Goal: Task Accomplishment & Management: Use online tool/utility

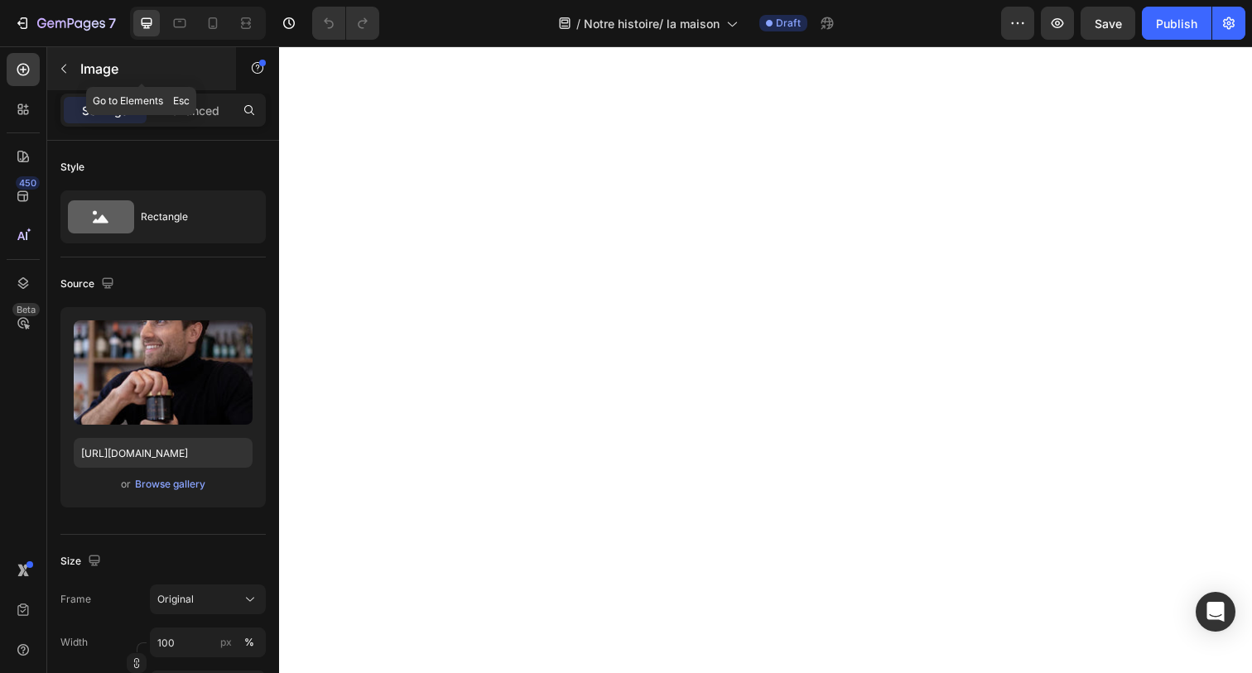
click at [72, 75] on button "button" at bounding box center [64, 68] width 26 height 26
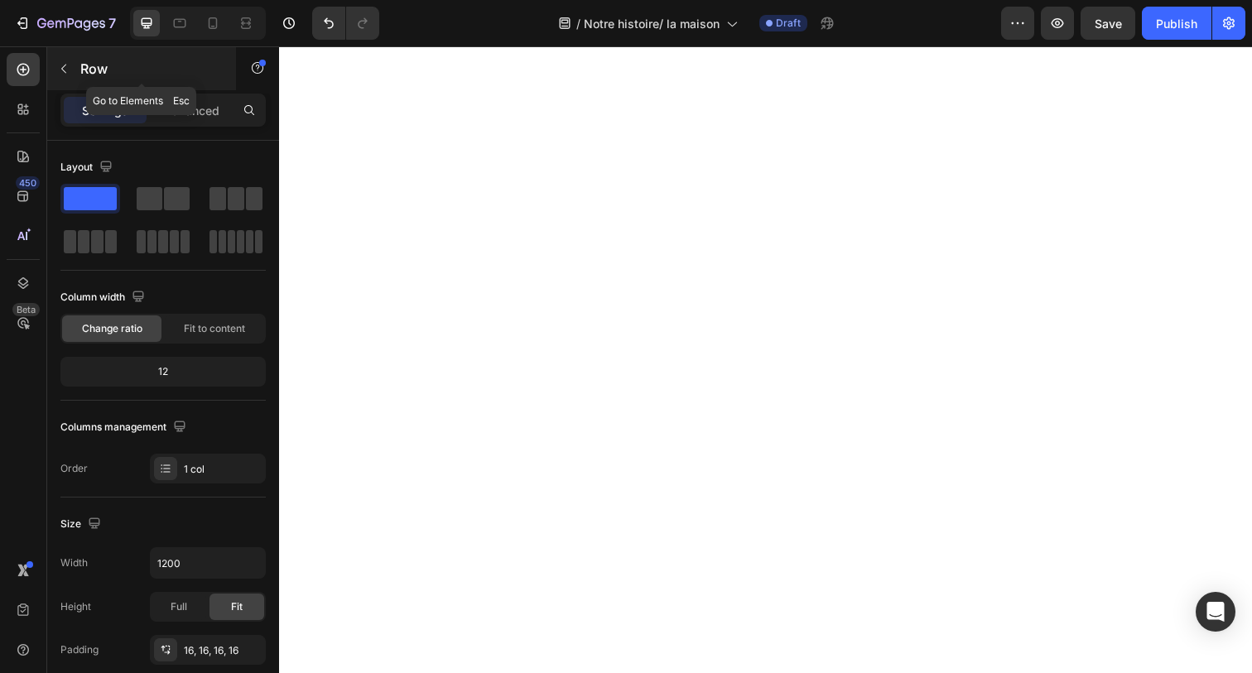
click at [66, 69] on icon "button" at bounding box center [63, 68] width 13 height 13
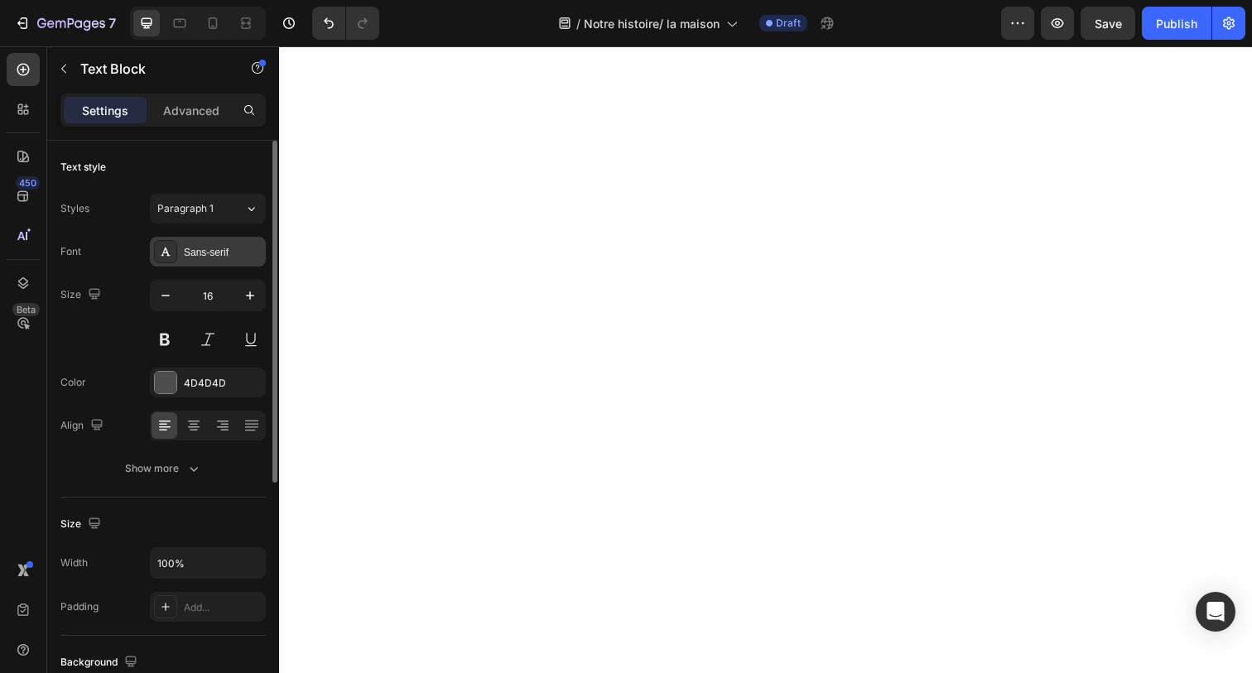
click at [190, 257] on div "Sans-serif" at bounding box center [223, 252] width 78 height 15
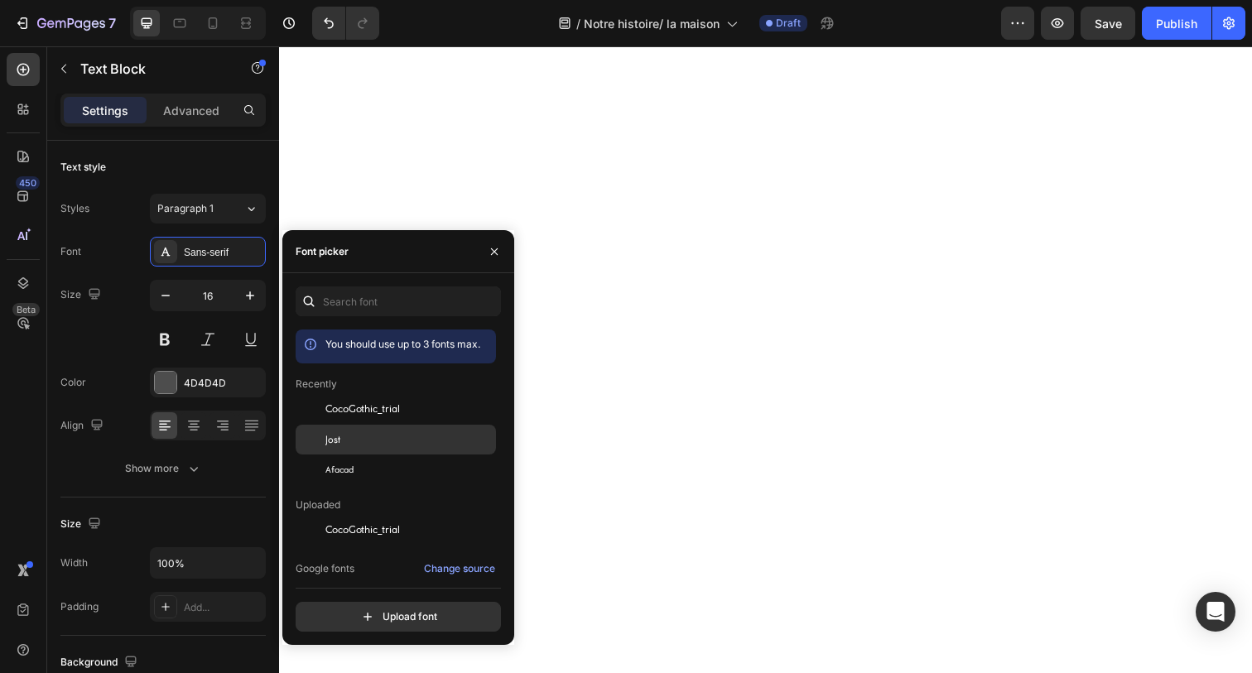
click at [360, 612] on div "Jost" at bounding box center [396, 627] width 200 height 30
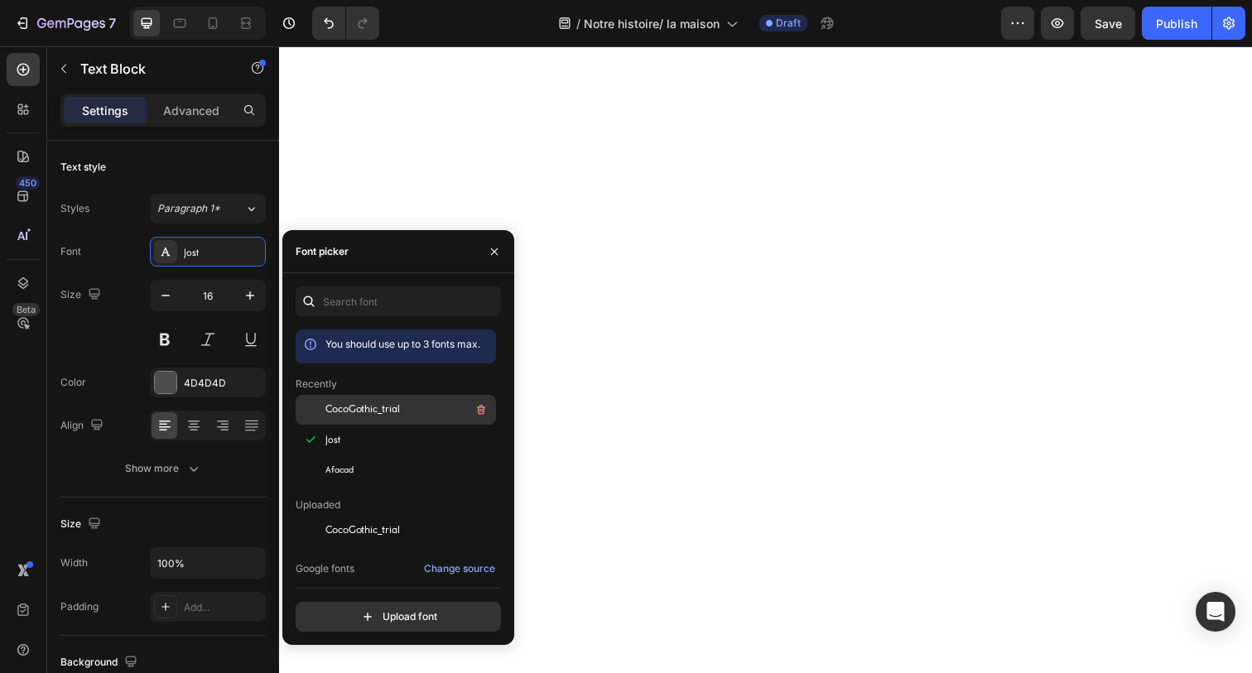
click at [341, 411] on span "CocoGothic_trial" at bounding box center [362, 409] width 75 height 15
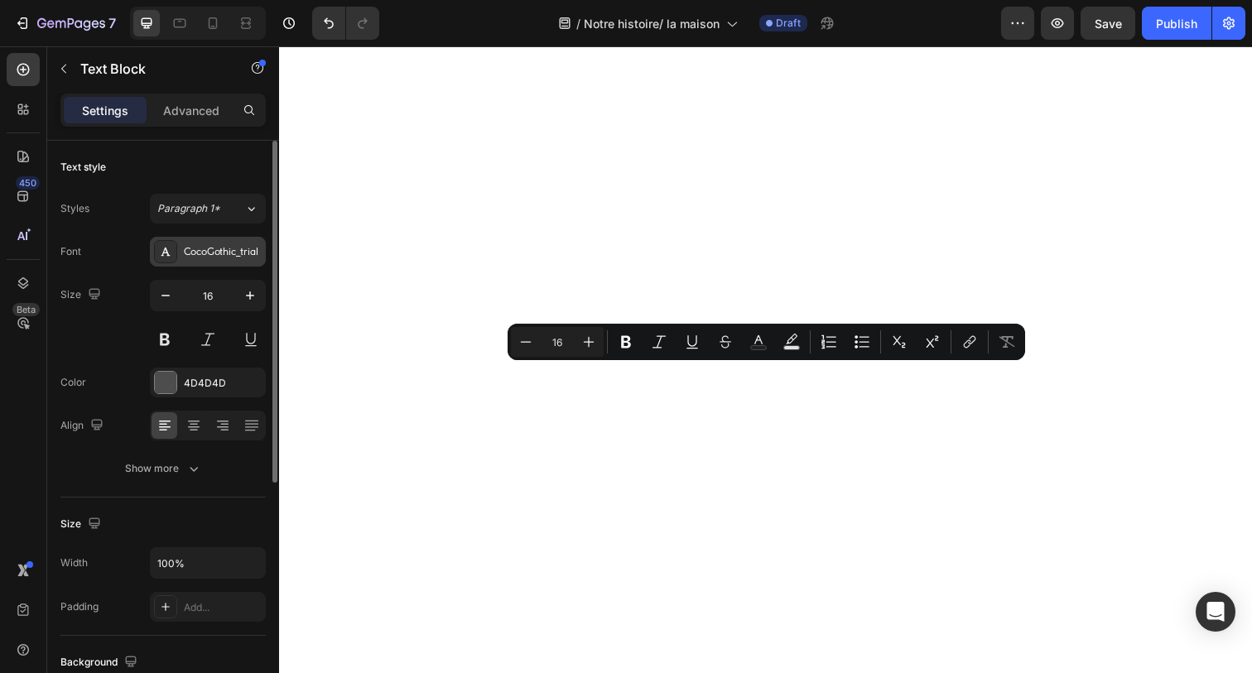
click at [207, 253] on div "CocoGothic_trial" at bounding box center [223, 252] width 78 height 15
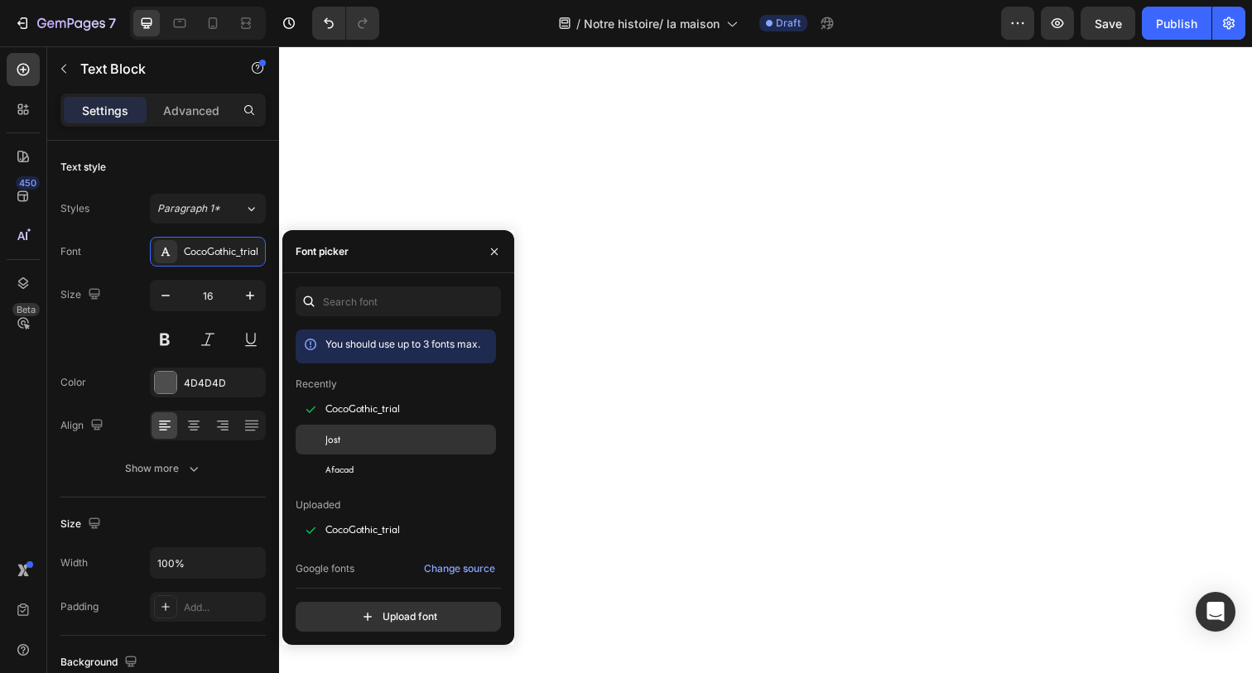
click at [352, 440] on div "Jost" at bounding box center [408, 439] width 167 height 15
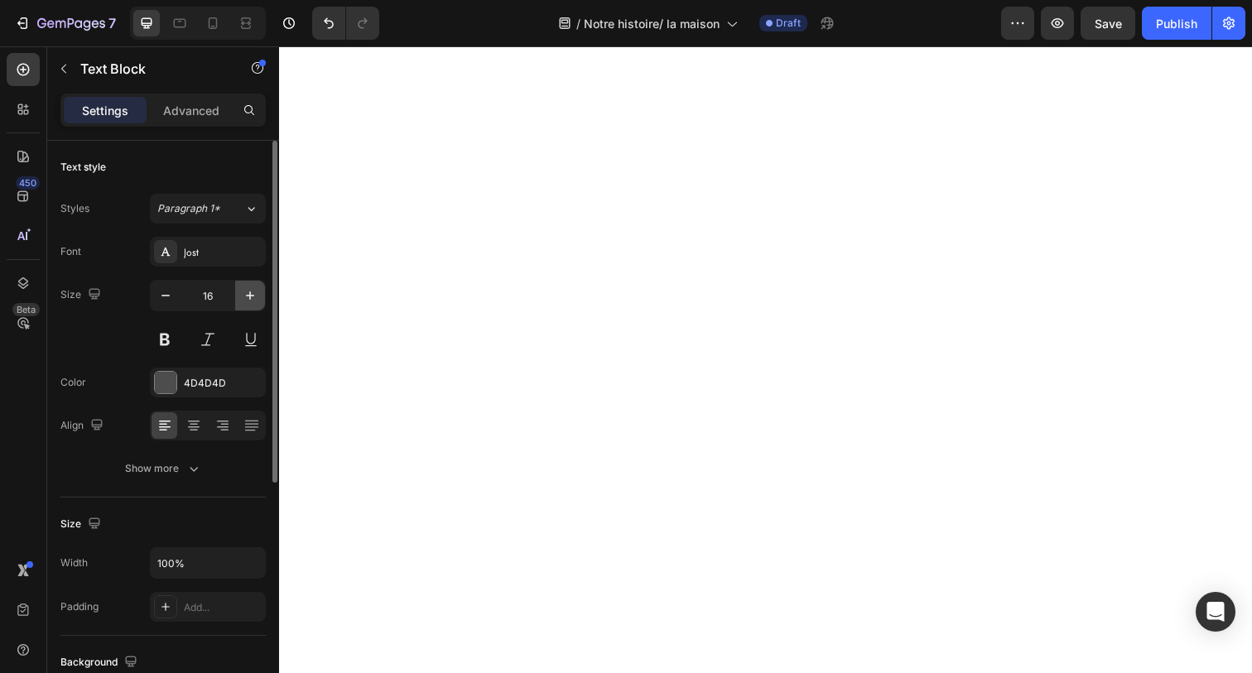
click at [246, 306] on button "button" at bounding box center [250, 296] width 30 height 30
type input "18"
click at [173, 377] on div at bounding box center [166, 383] width 22 height 22
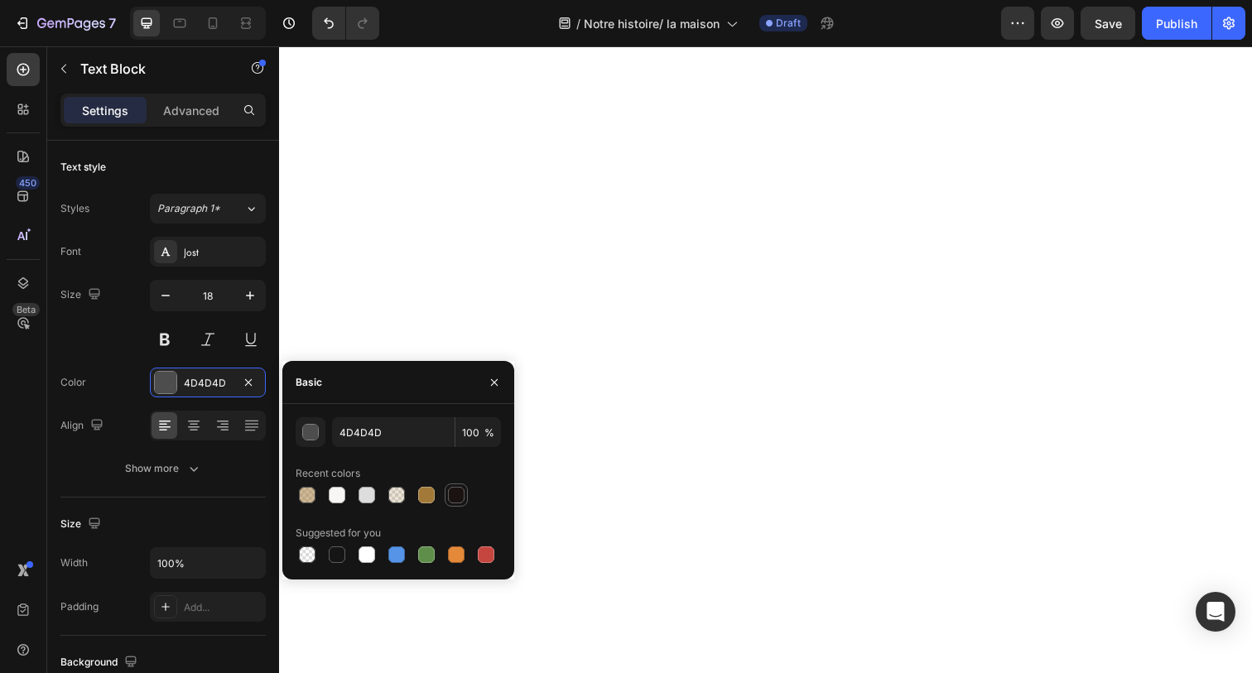
click at [450, 489] on div at bounding box center [456, 495] width 17 height 17
type input "1A1311"
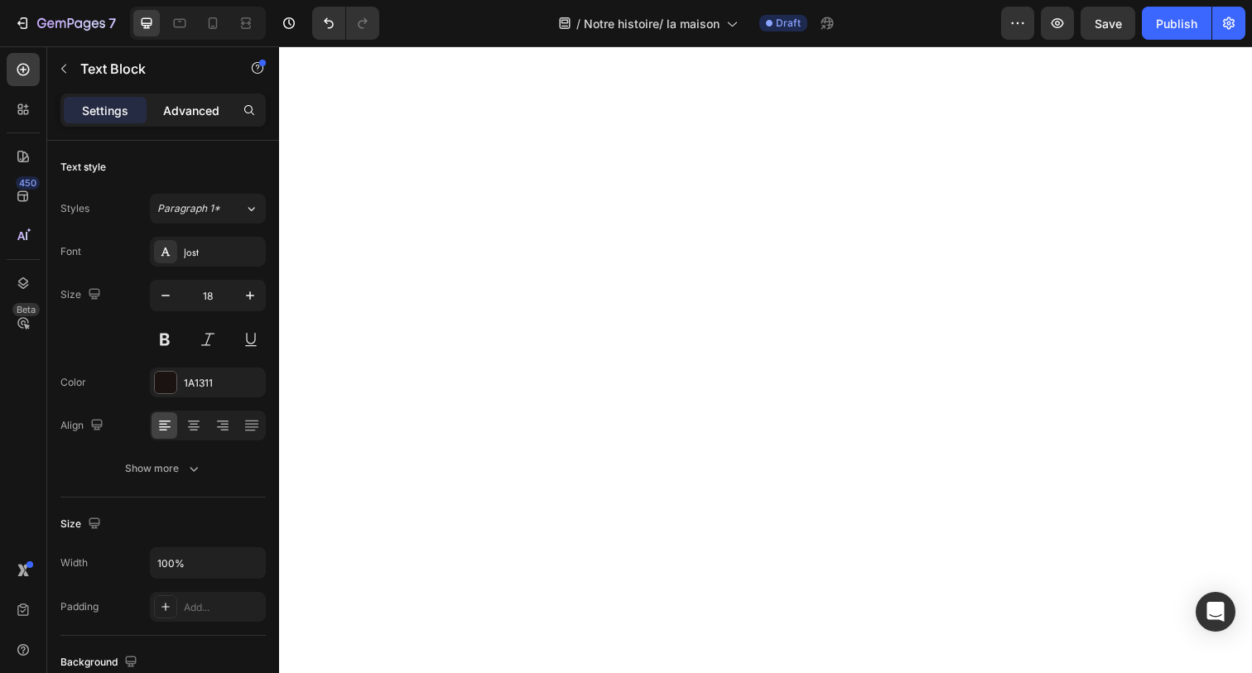
click at [169, 108] on p "Advanced" at bounding box center [191, 110] width 56 height 17
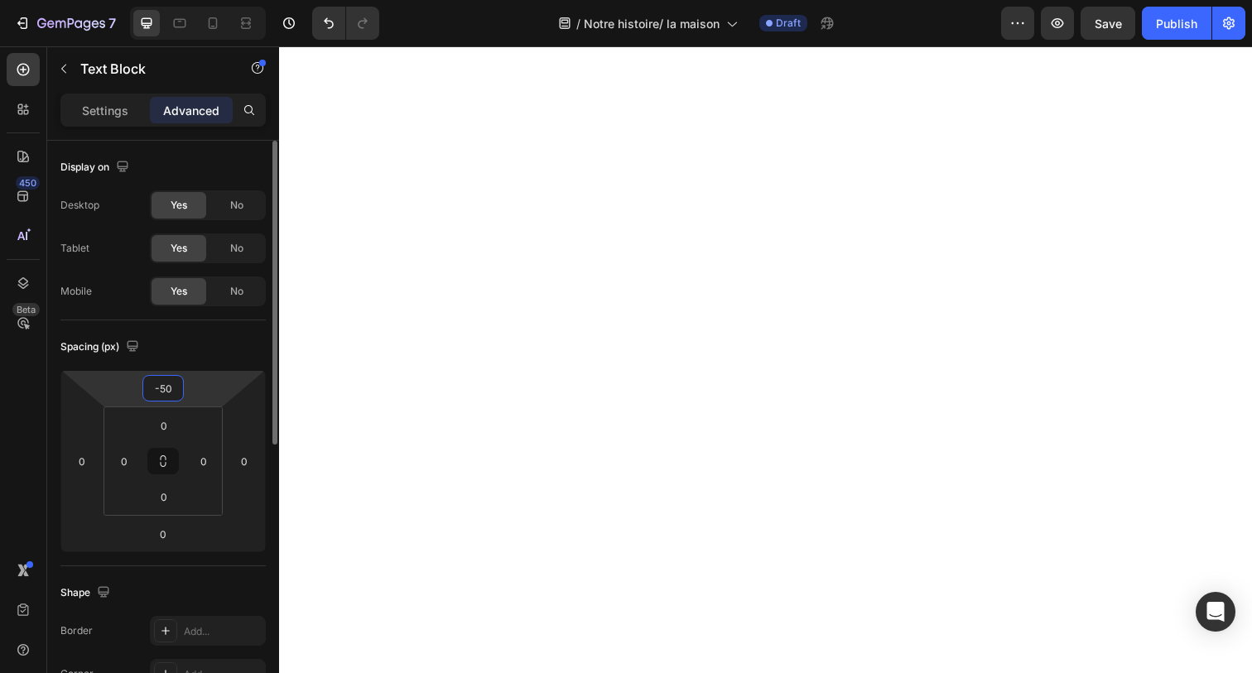
type input "-52"
drag, startPoint x: 179, startPoint y: 373, endPoint x: 185, endPoint y: 403, distance: 30.4
click at [185, 0] on html "7 Version history / Notre histoire/ la maison Draft Preview Save Publish 450 Be…" at bounding box center [626, 0] width 1252 height 0
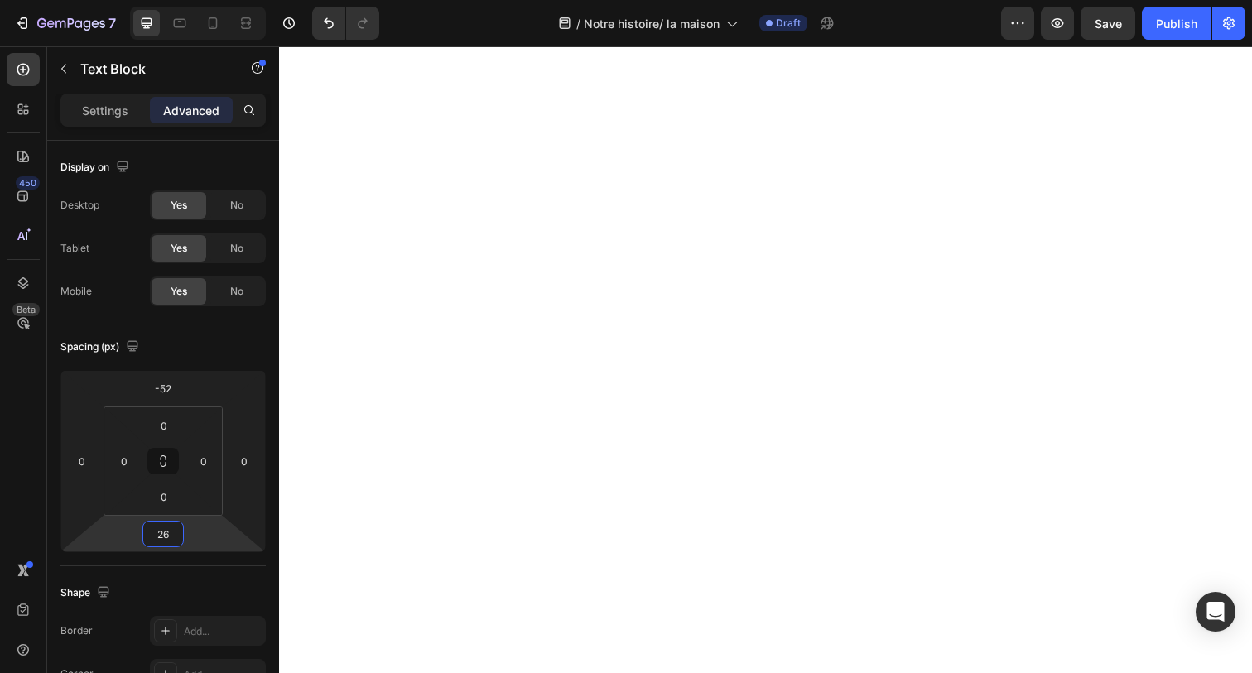
type input "28"
drag, startPoint x: 183, startPoint y: 519, endPoint x: 183, endPoint y: 507, distance: 12.4
click at [183, 0] on html "7 Version history / Notre histoire/ la maison Draft Preview Save Publish 450 Be…" at bounding box center [626, 0] width 1252 height 0
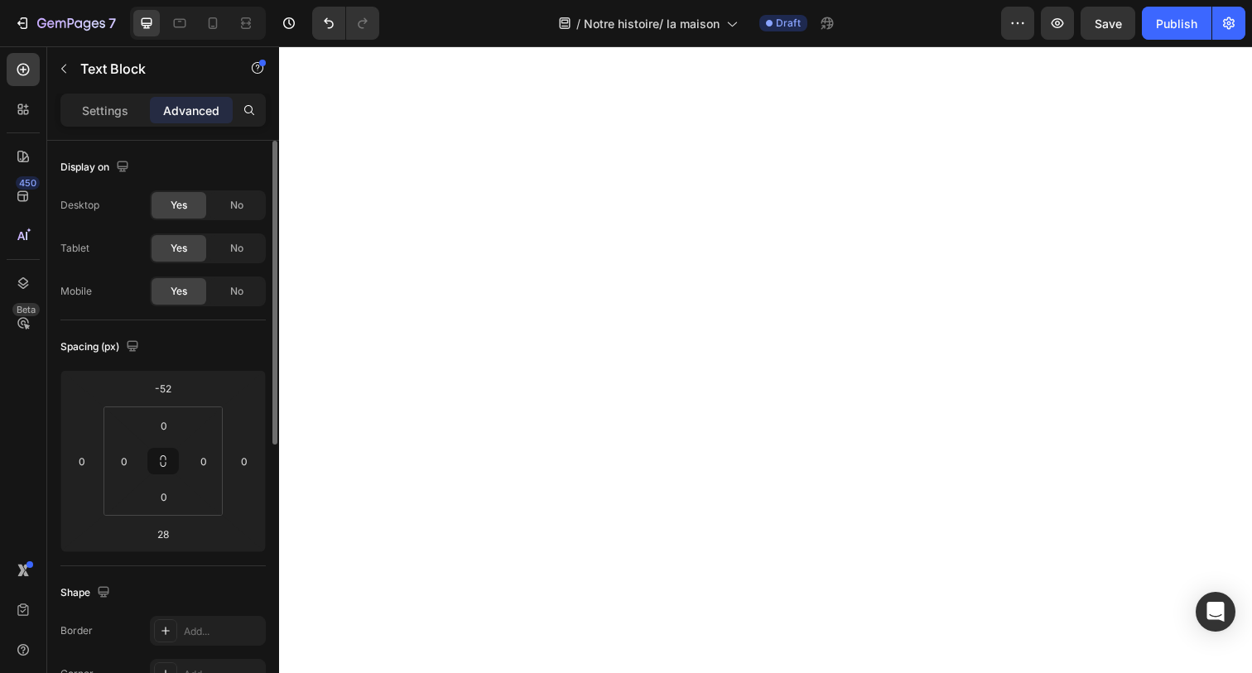
click at [204, 370] on icon at bounding box center [162, 461] width 205 height 182
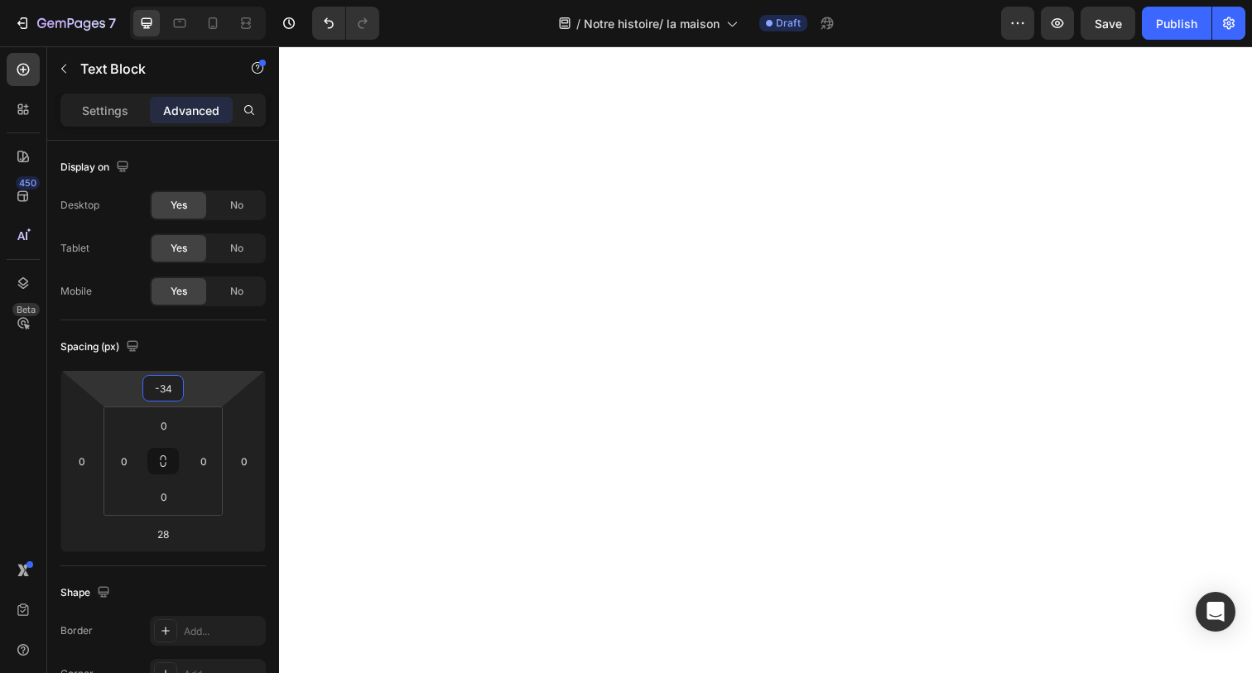
type input "-32"
drag, startPoint x: 197, startPoint y: 373, endPoint x: 200, endPoint y: 360, distance: 12.7
click at [200, 0] on html "7 Version history / Notre histoire/ la maison Draft Preview Save Publish 450 Be…" at bounding box center [626, 0] width 1252 height 0
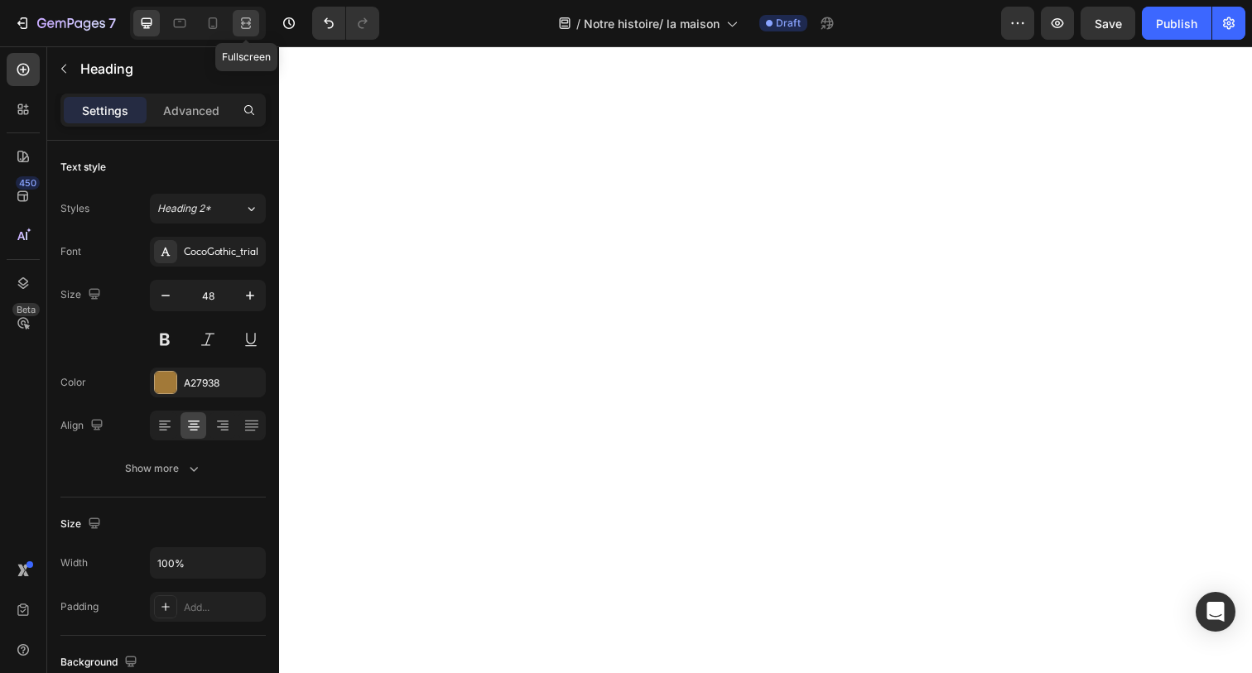
click at [253, 16] on icon at bounding box center [246, 23] width 17 height 17
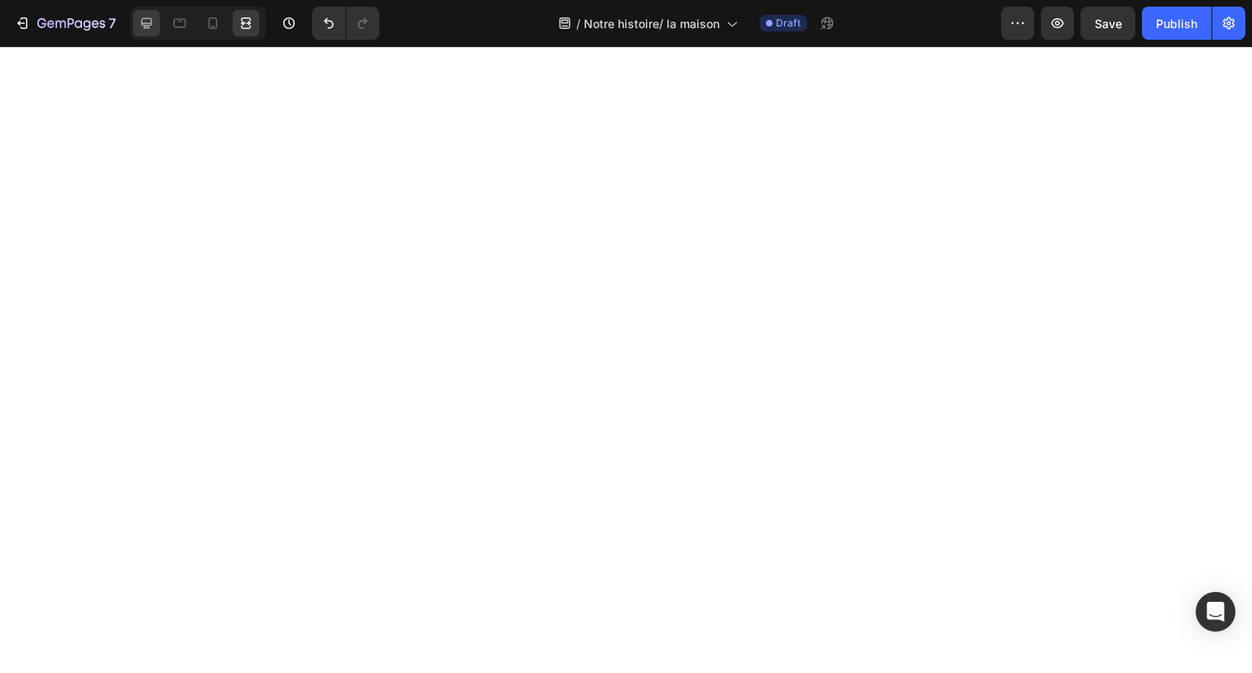
click at [155, 18] on icon at bounding box center [146, 23] width 17 height 17
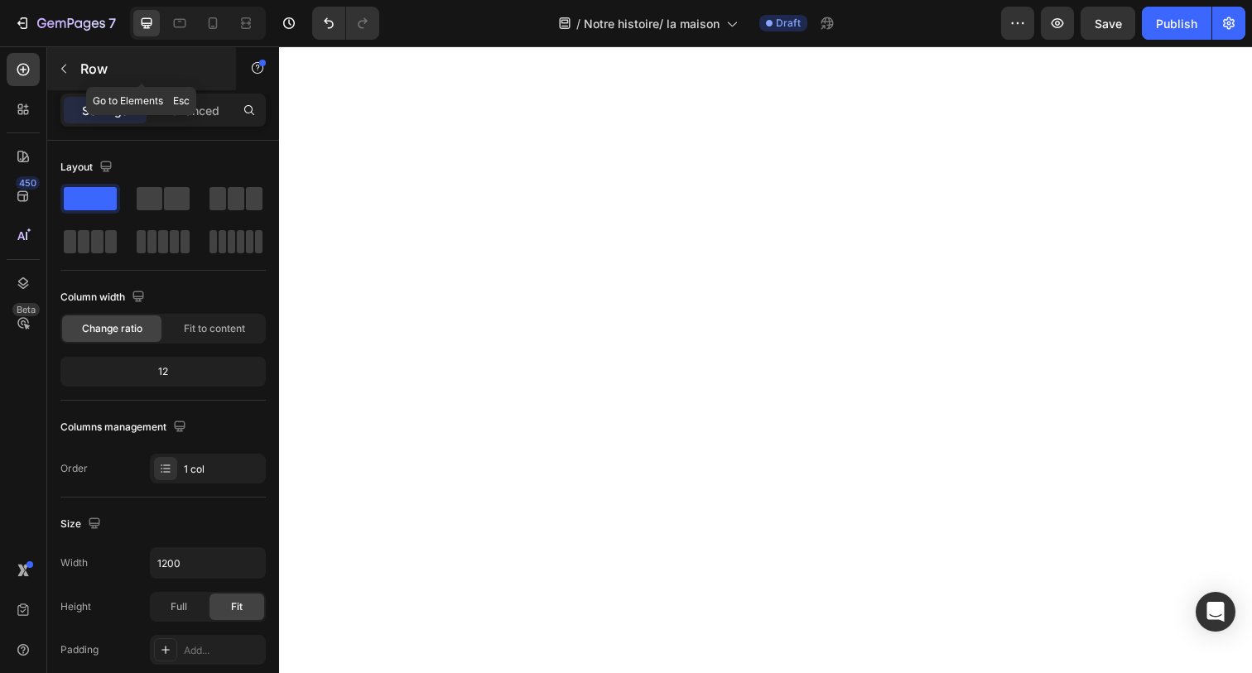
click at [72, 81] on button "button" at bounding box center [64, 68] width 26 height 26
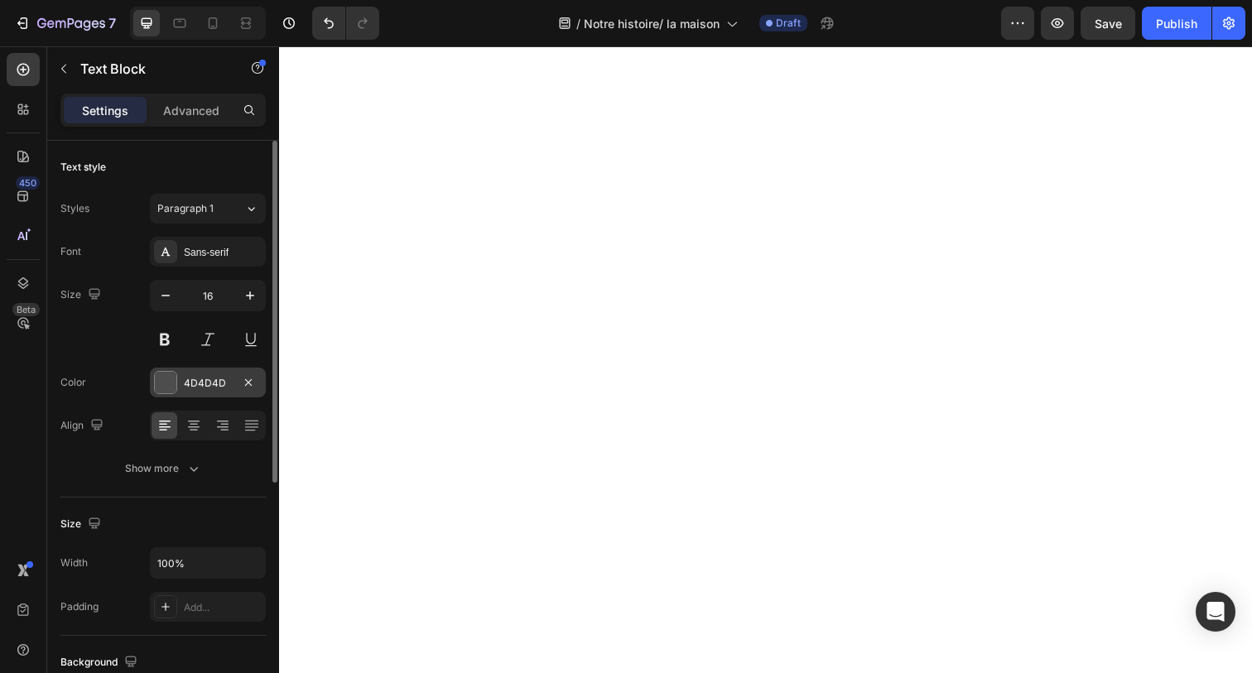
click at [193, 390] on div "4D4D4D" at bounding box center [208, 383] width 48 height 15
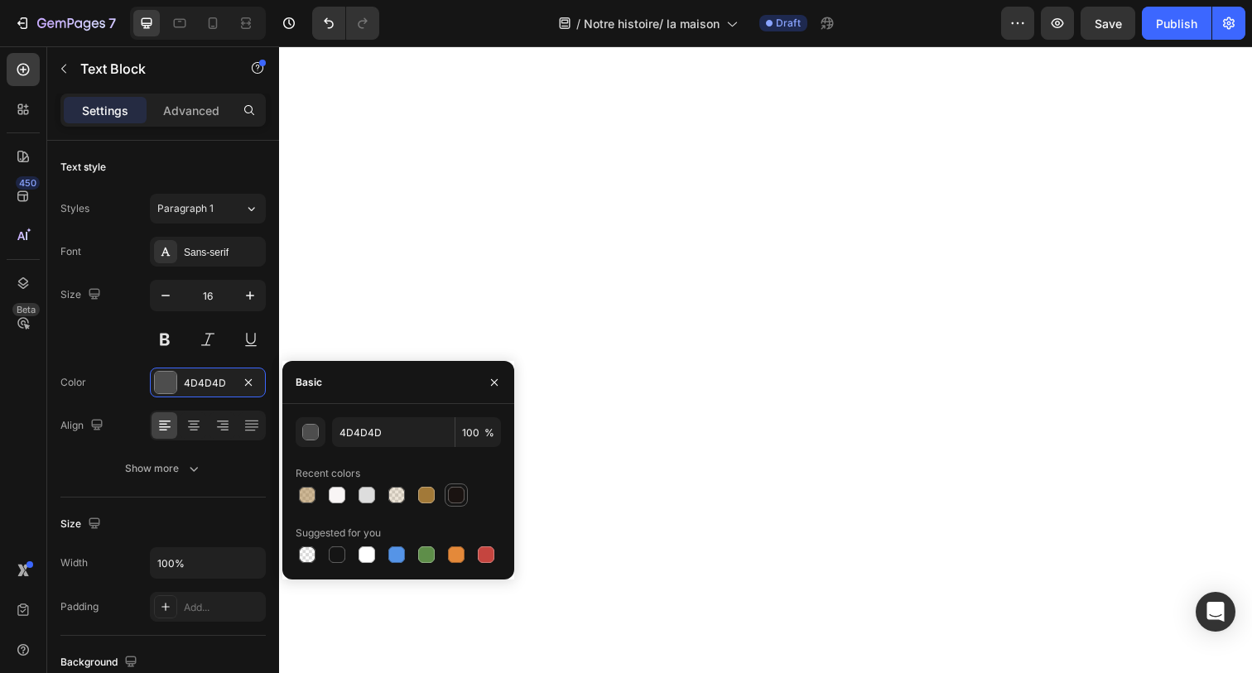
click at [465, 494] on div at bounding box center [456, 495] width 20 height 20
type input "1A1311"
click at [456, 494] on div at bounding box center [456, 495] width 17 height 17
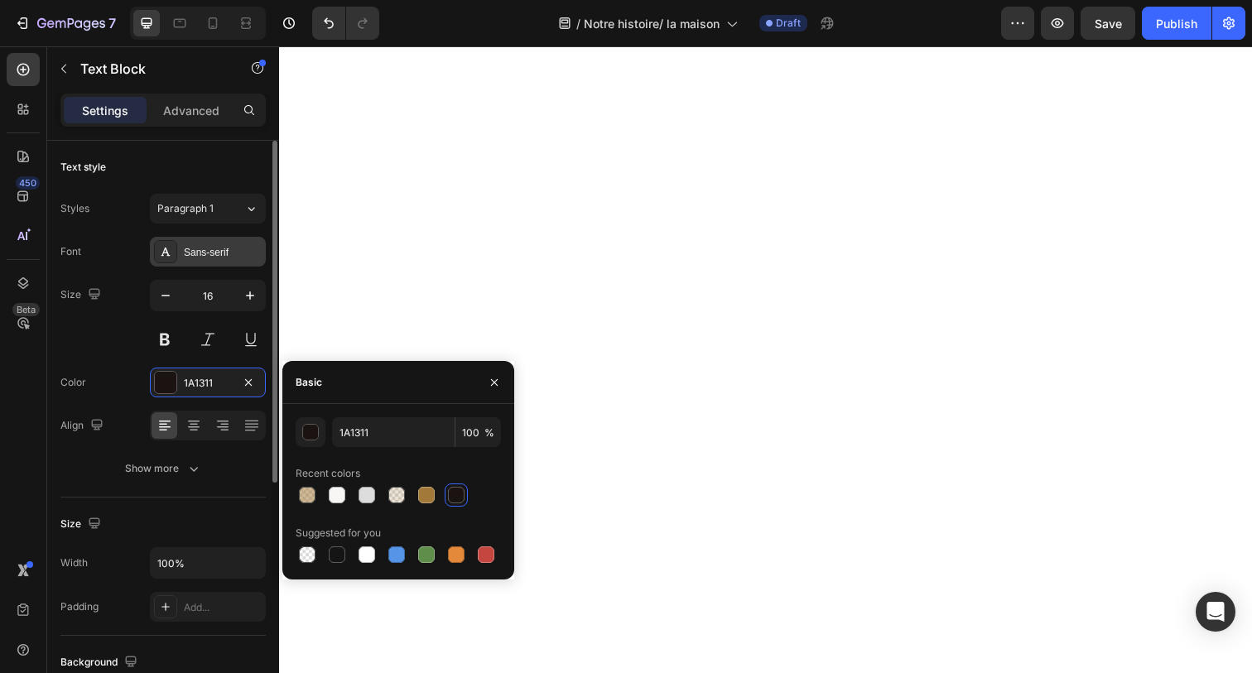
click at [183, 262] on div "Sans-serif" at bounding box center [208, 252] width 116 height 30
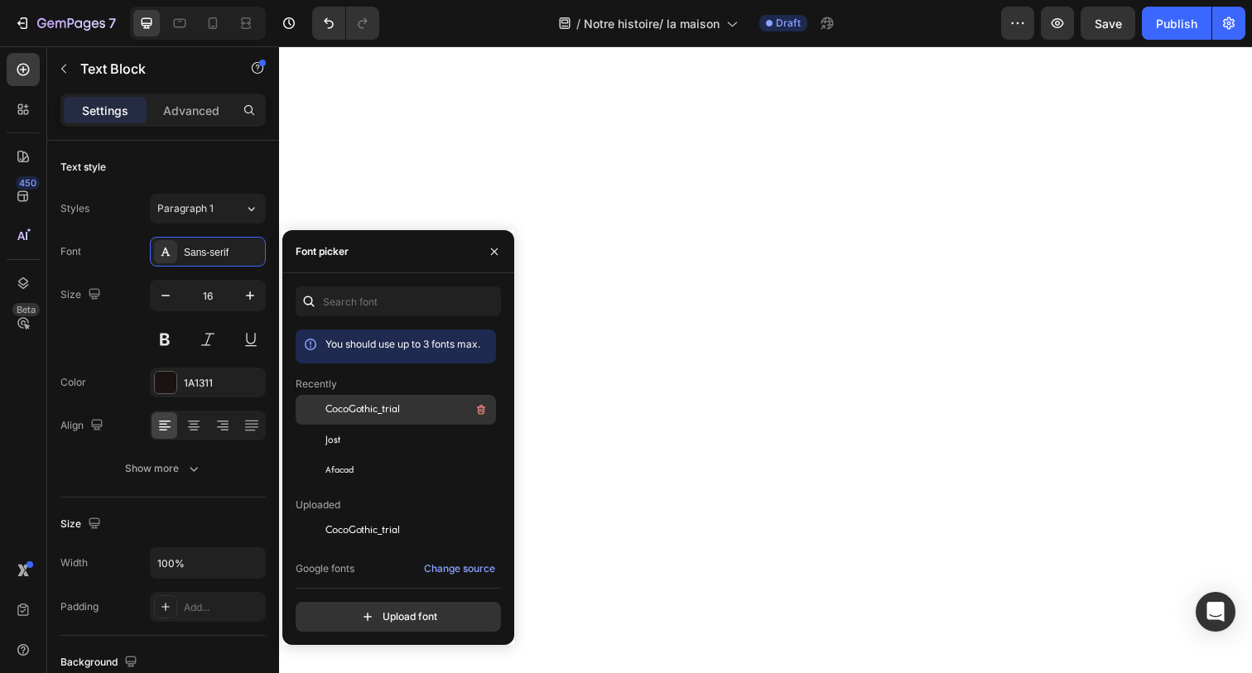
click at [365, 516] on div "CocoGothic_trial" at bounding box center [396, 531] width 200 height 30
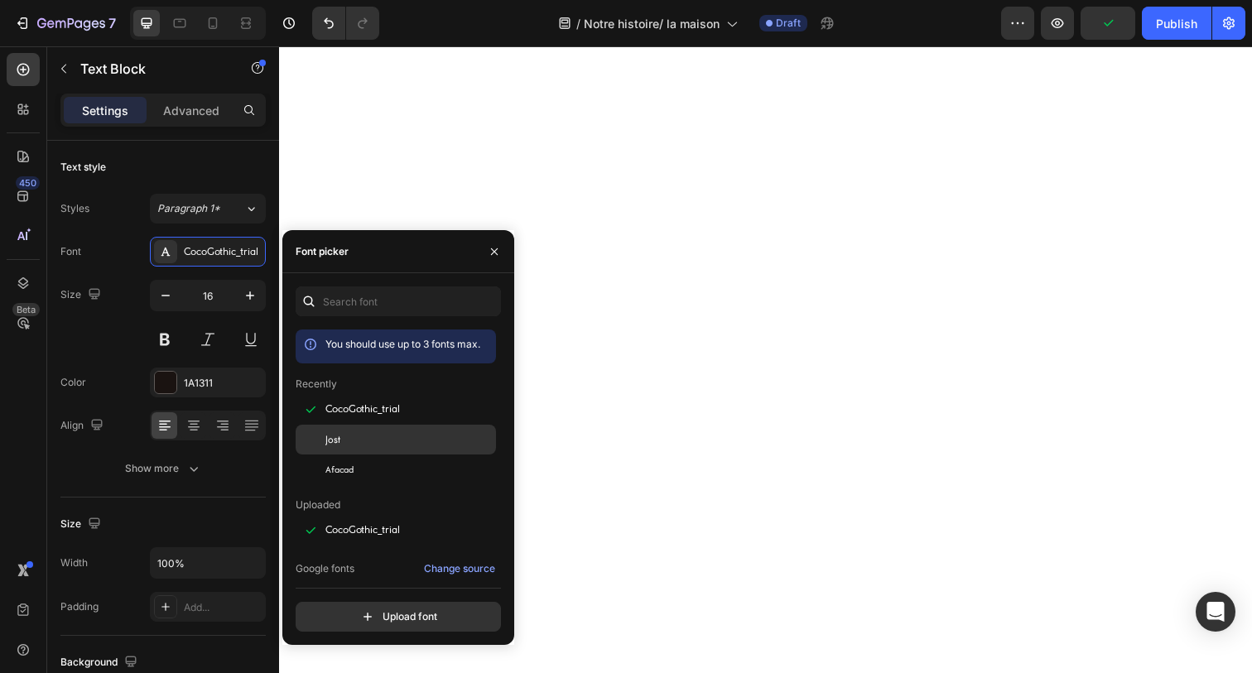
click at [358, 435] on div "Jost" at bounding box center [408, 439] width 167 height 15
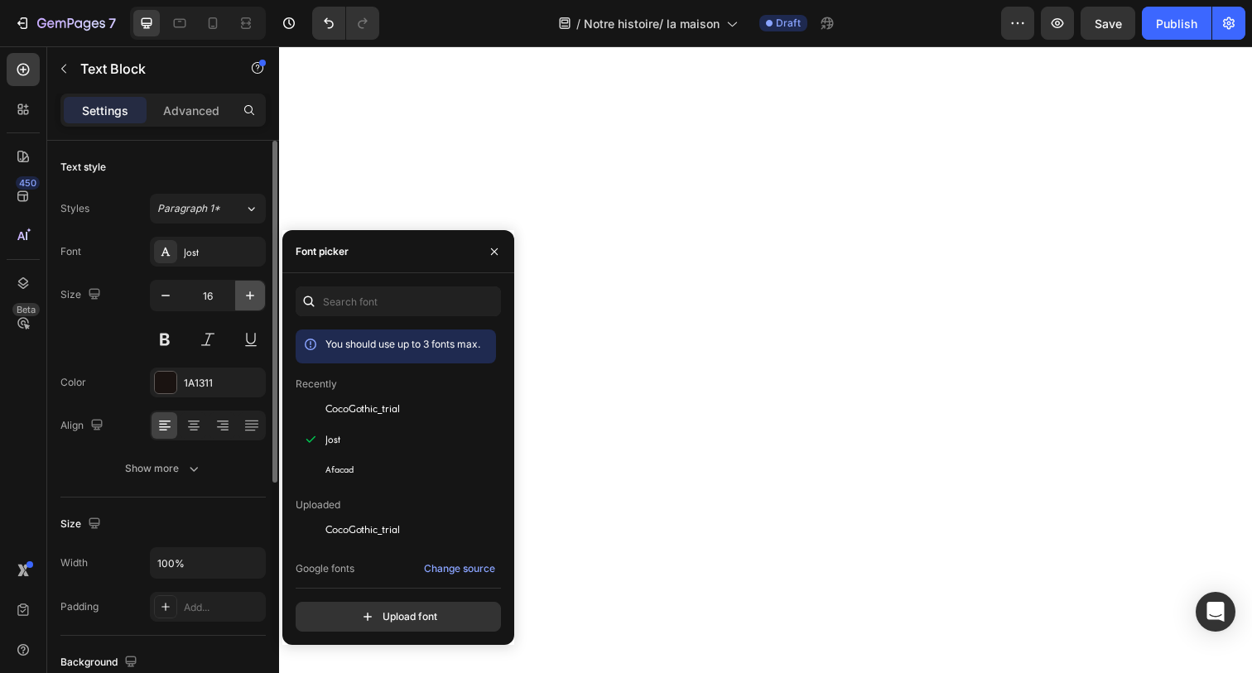
click at [244, 292] on icon "button" at bounding box center [250, 295] width 17 height 17
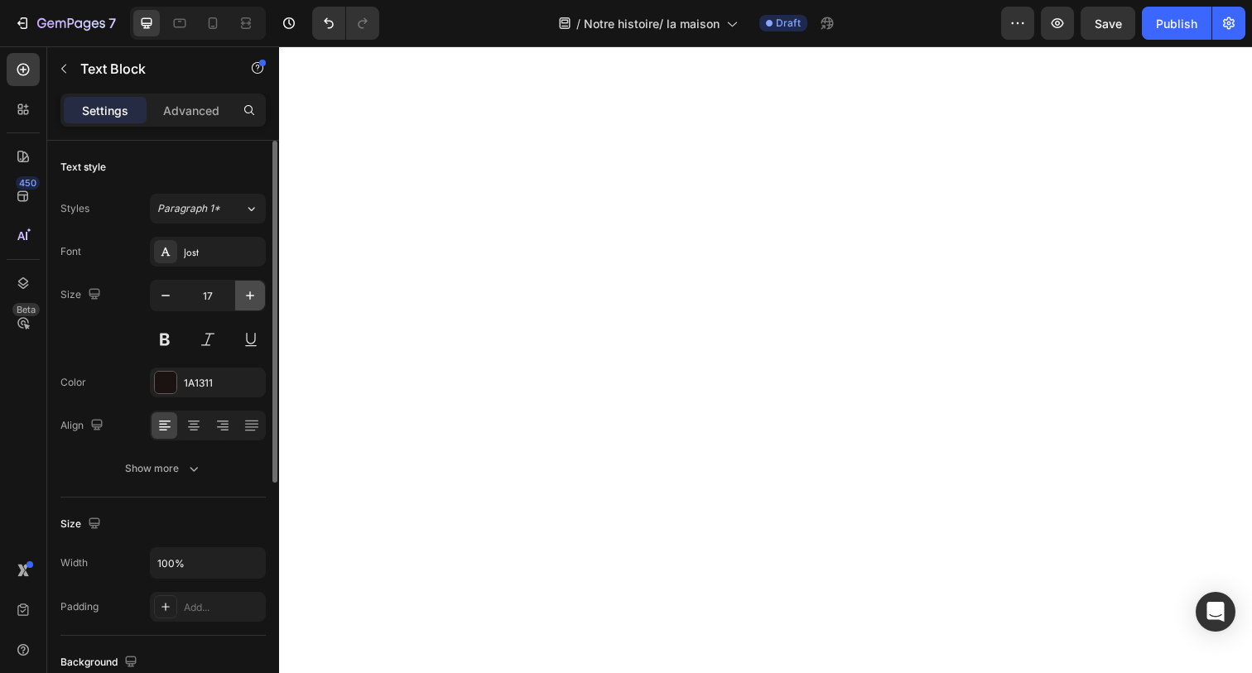
click at [244, 292] on icon "button" at bounding box center [250, 295] width 17 height 17
type input "18"
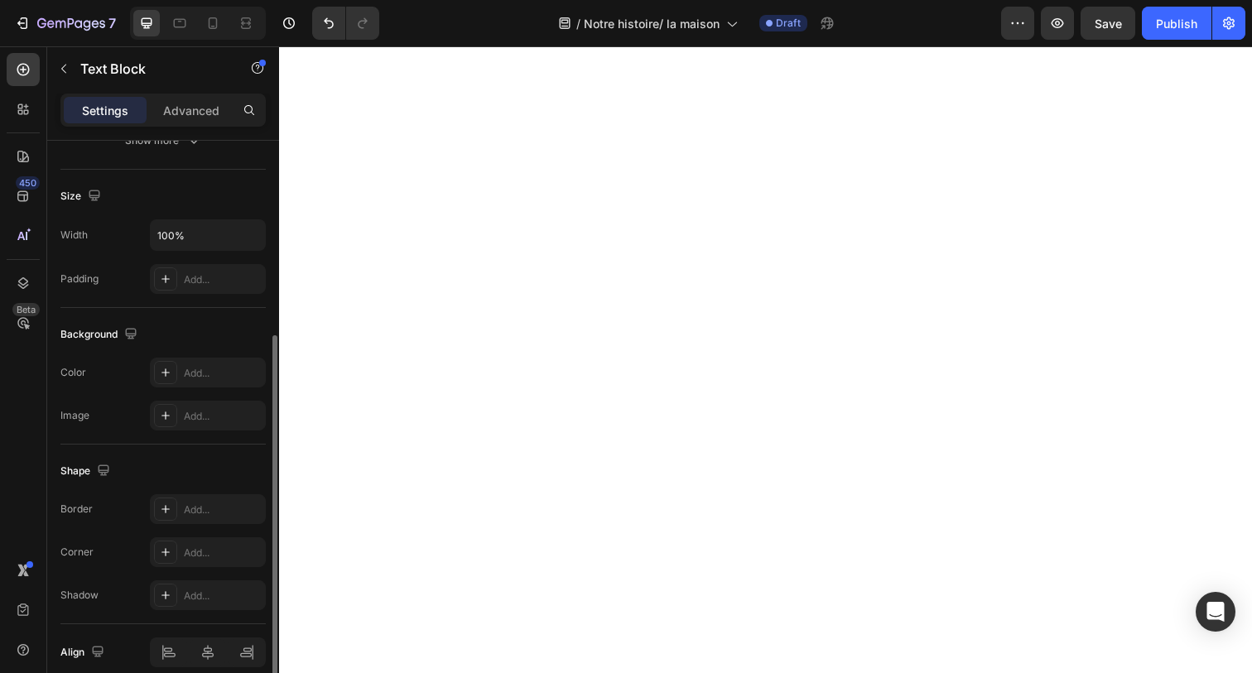
scroll to position [329, 0]
click at [168, 286] on div at bounding box center [165, 278] width 23 height 23
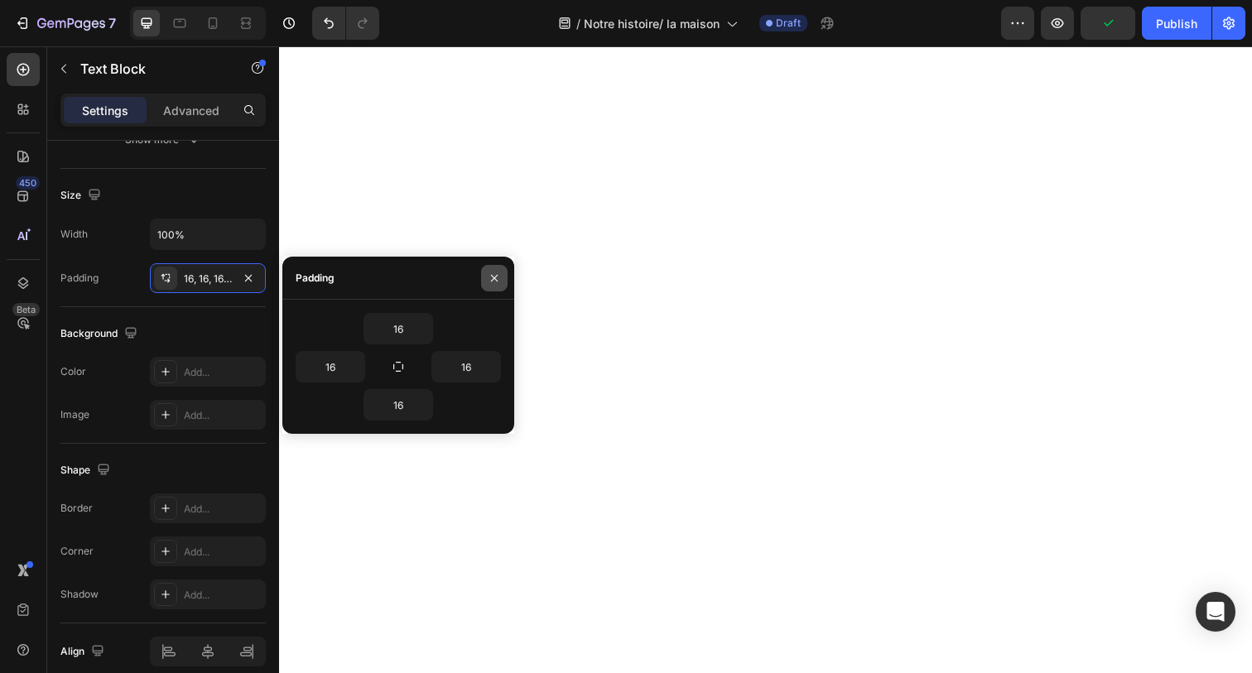
click at [498, 278] on icon "button" at bounding box center [494, 278] width 13 height 13
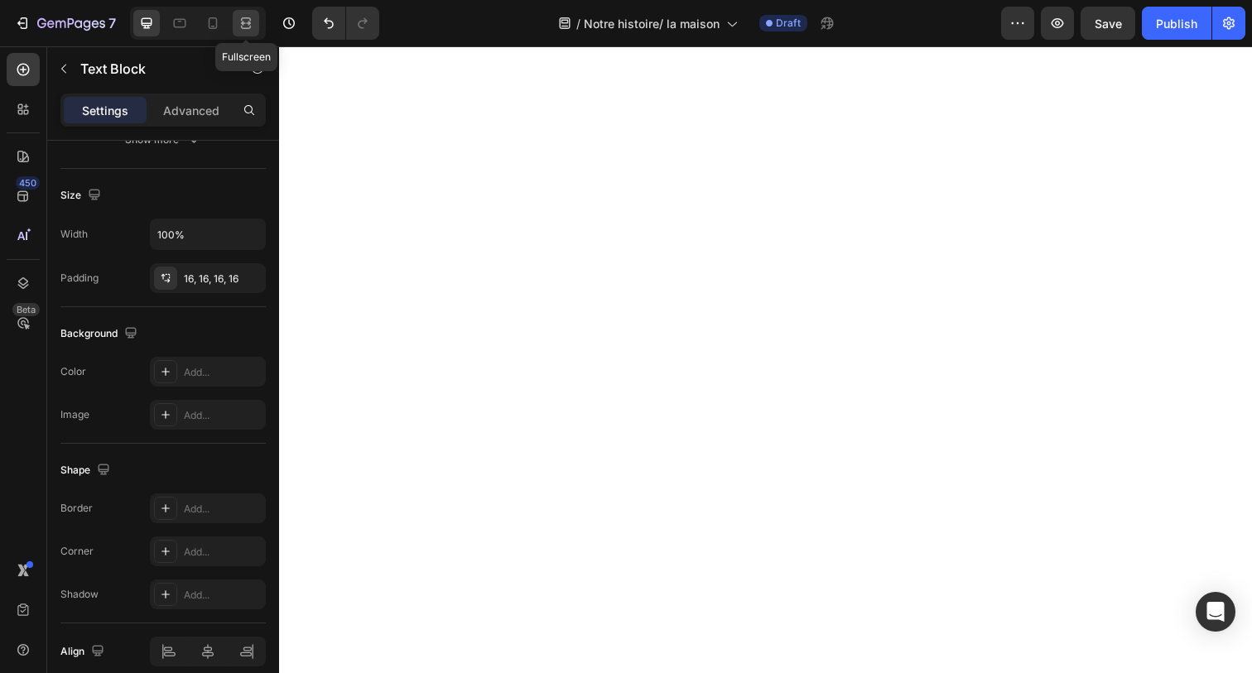
click at [247, 17] on icon at bounding box center [246, 23] width 17 height 17
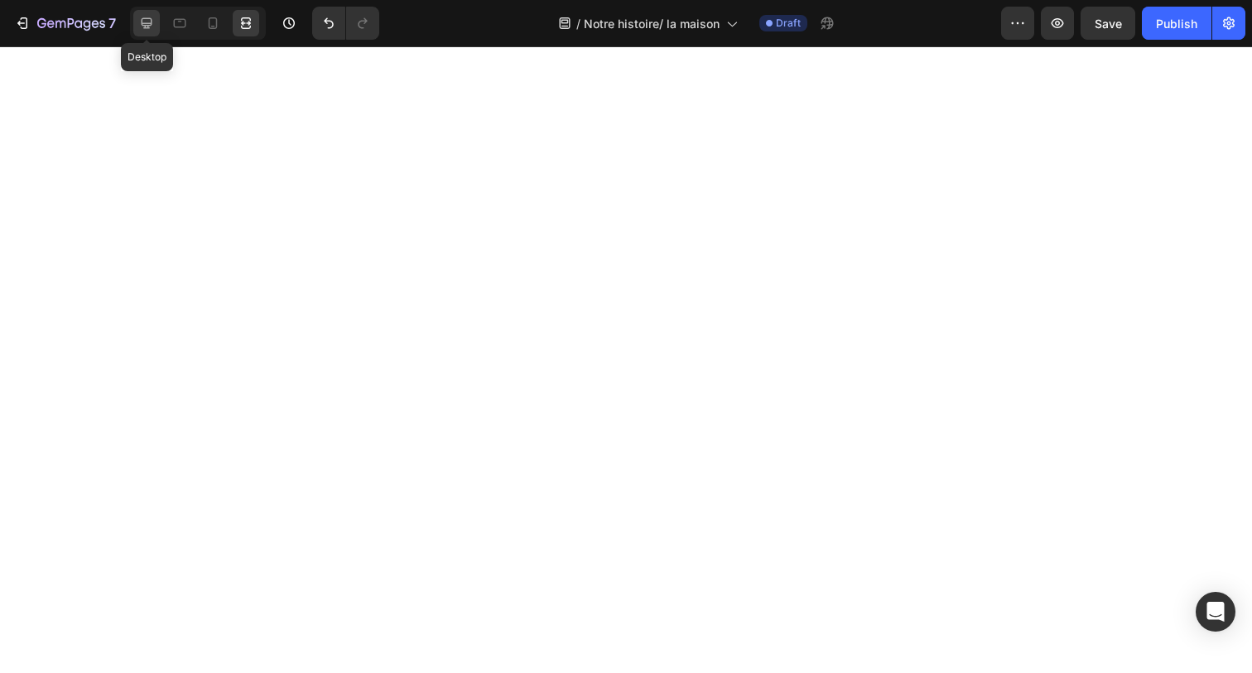
click at [143, 14] on div at bounding box center [146, 23] width 26 height 26
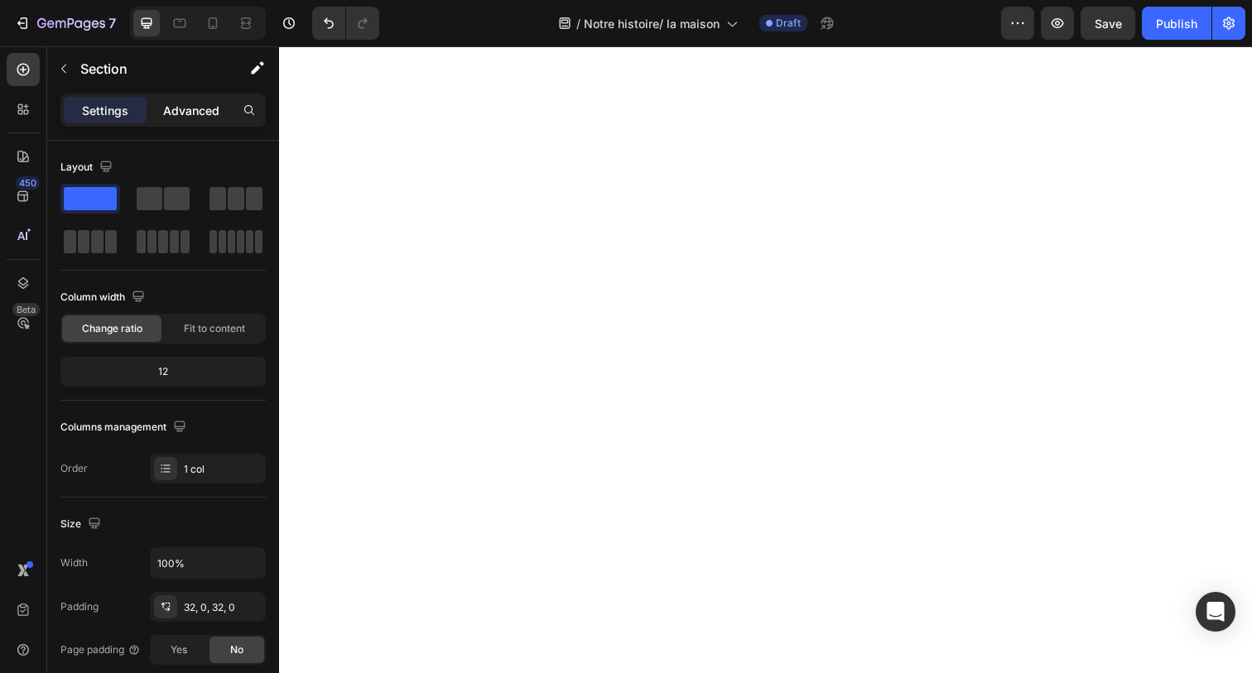
click at [202, 120] on div "Advanced" at bounding box center [191, 110] width 83 height 26
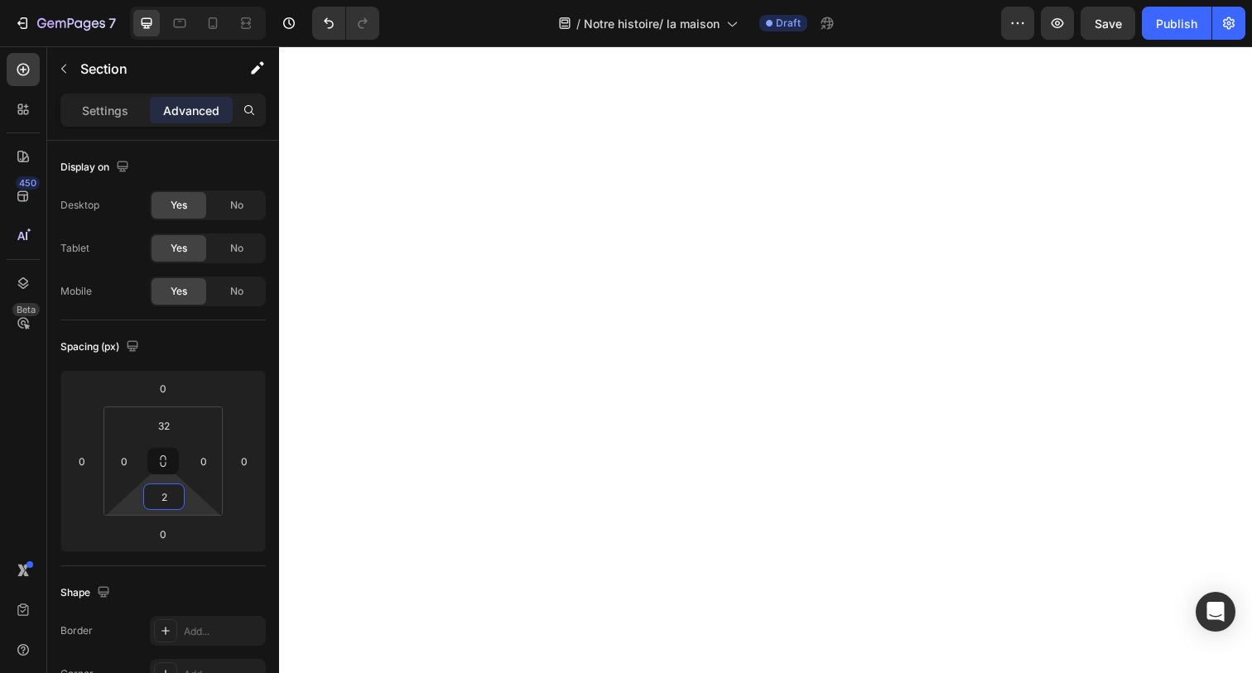
type input "0"
drag, startPoint x: 176, startPoint y: 478, endPoint x: 177, endPoint y: 493, distance: 15.0
click at [177, 0] on html "7 Version history / Notre histoire/ la maison Draft Preview Save Publish 450 Be…" at bounding box center [626, 0] width 1252 height 0
type input "0"
click at [182, 0] on html "7 Version history / Notre histoire/ la maison Draft Preview Save Publish 450 Be…" at bounding box center [626, 0] width 1252 height 0
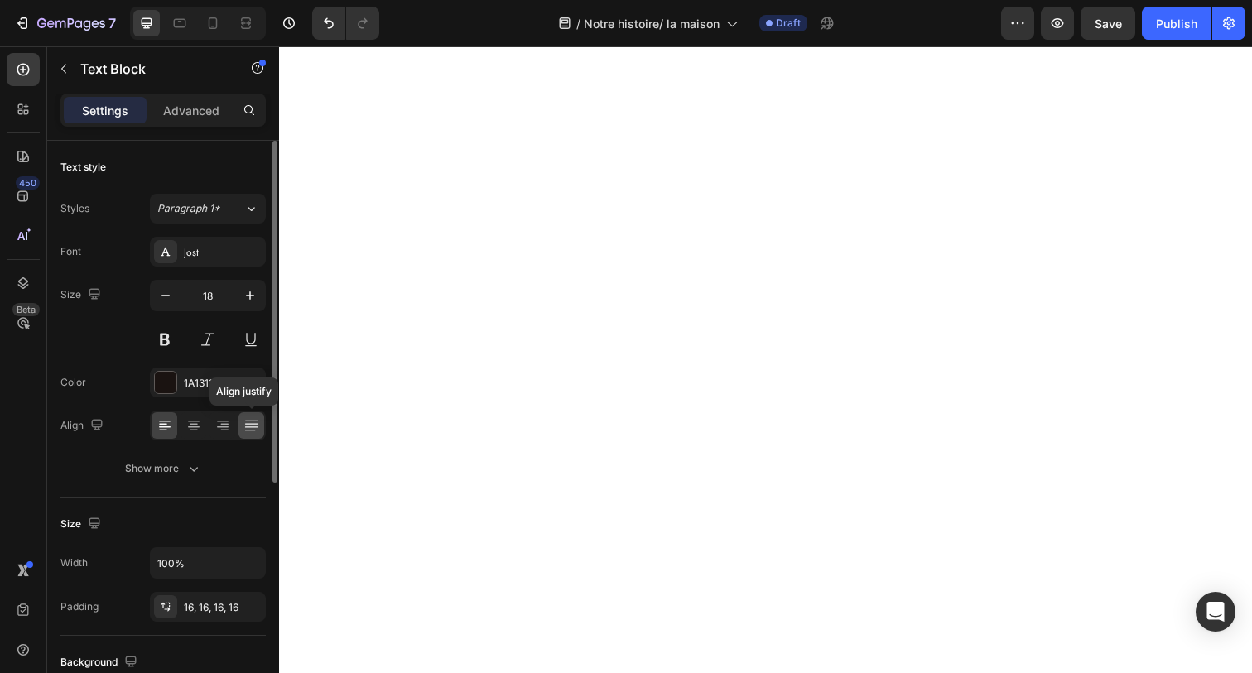
click at [248, 426] on icon at bounding box center [251, 425] width 17 height 17
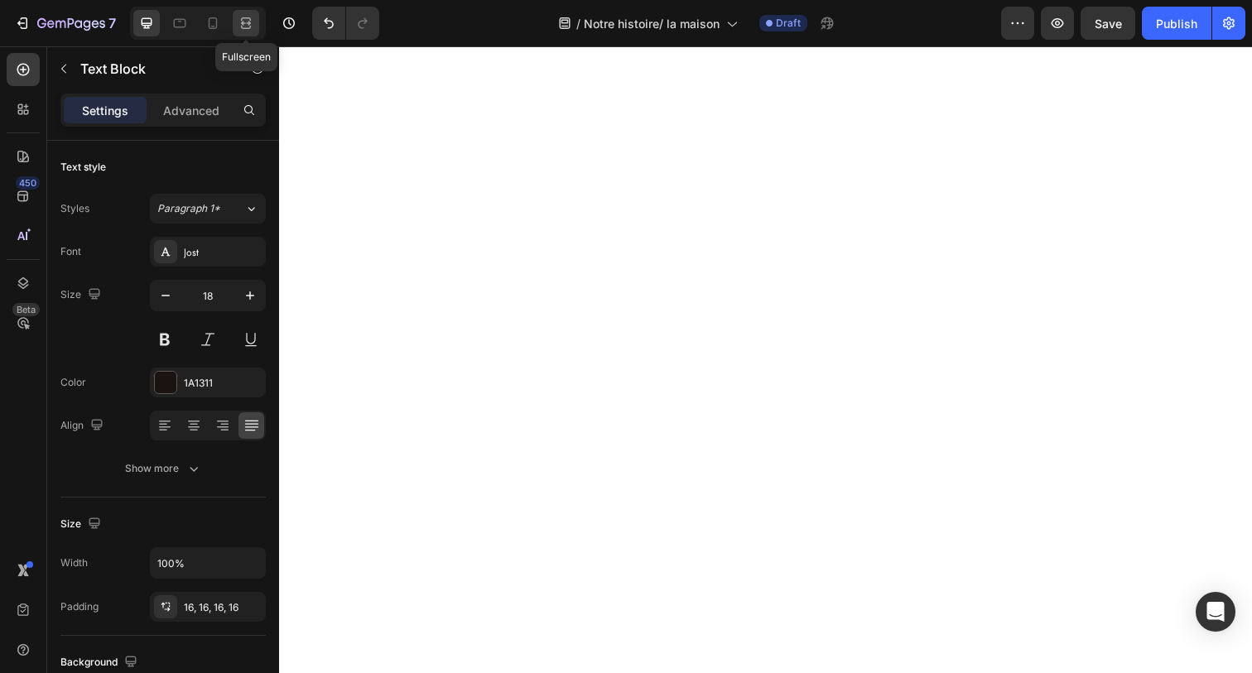
click at [245, 27] on icon at bounding box center [246, 23] width 17 height 17
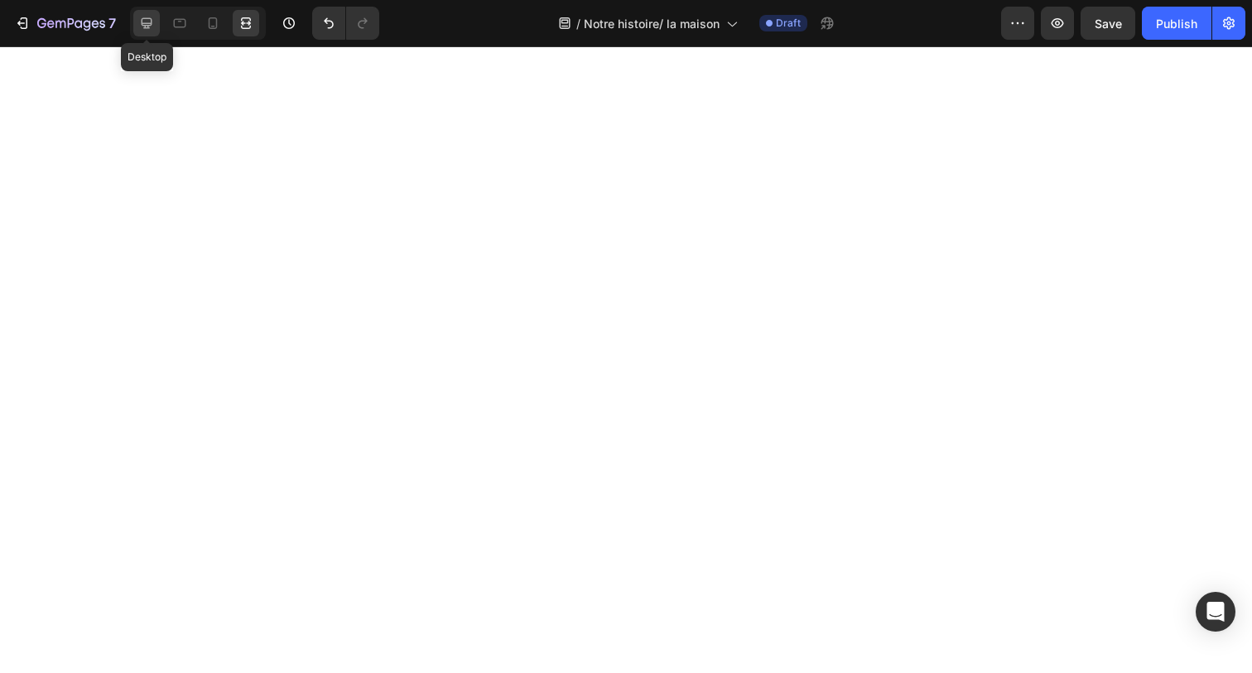
click at [143, 28] on icon at bounding box center [146, 23] width 17 height 17
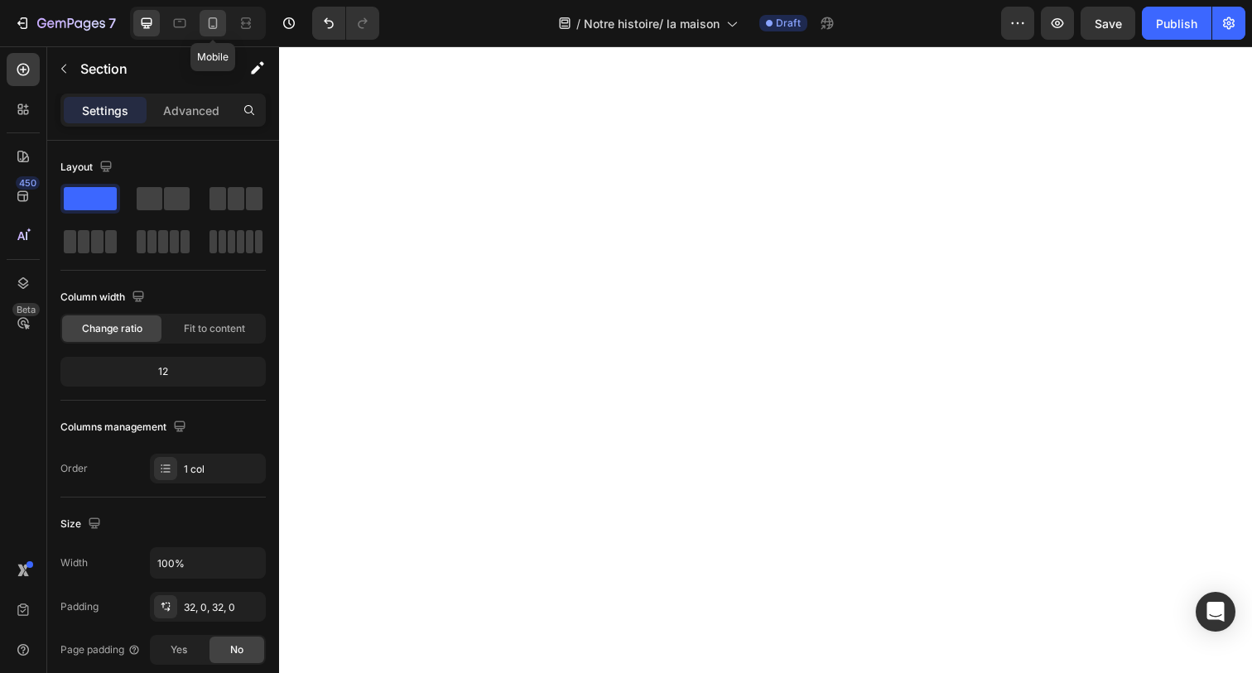
click at [204, 22] on icon at bounding box center [212, 23] width 17 height 17
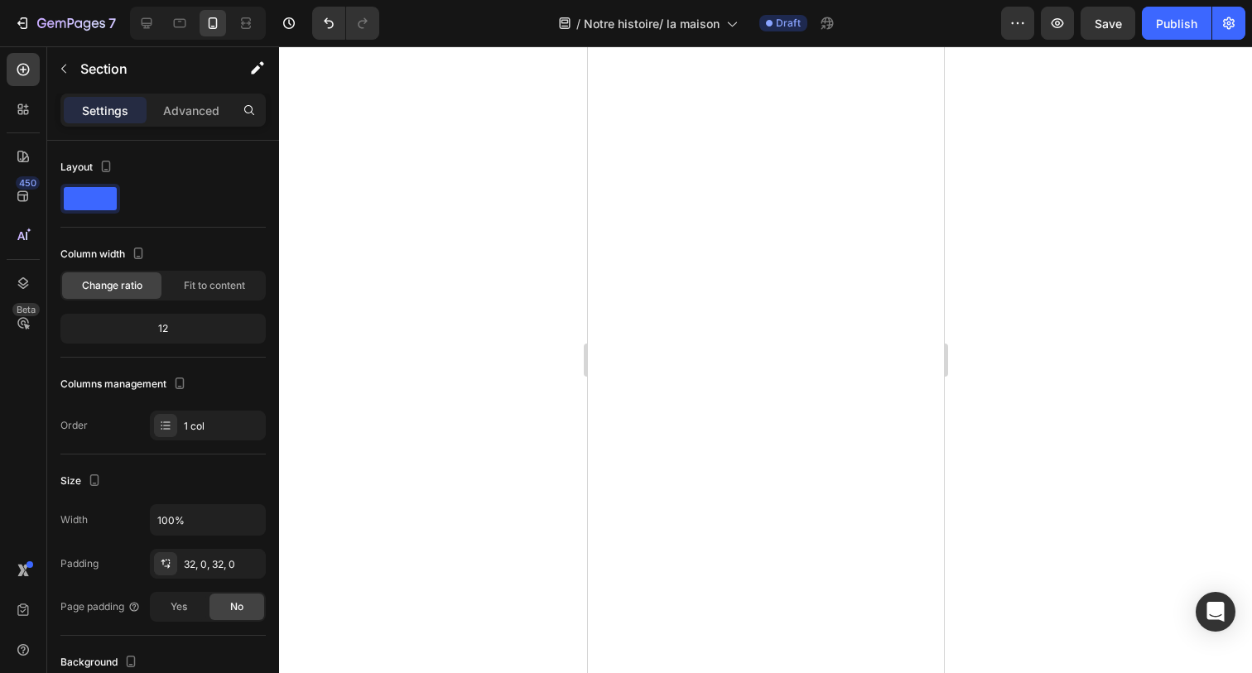
click at [476, 313] on div at bounding box center [765, 359] width 973 height 627
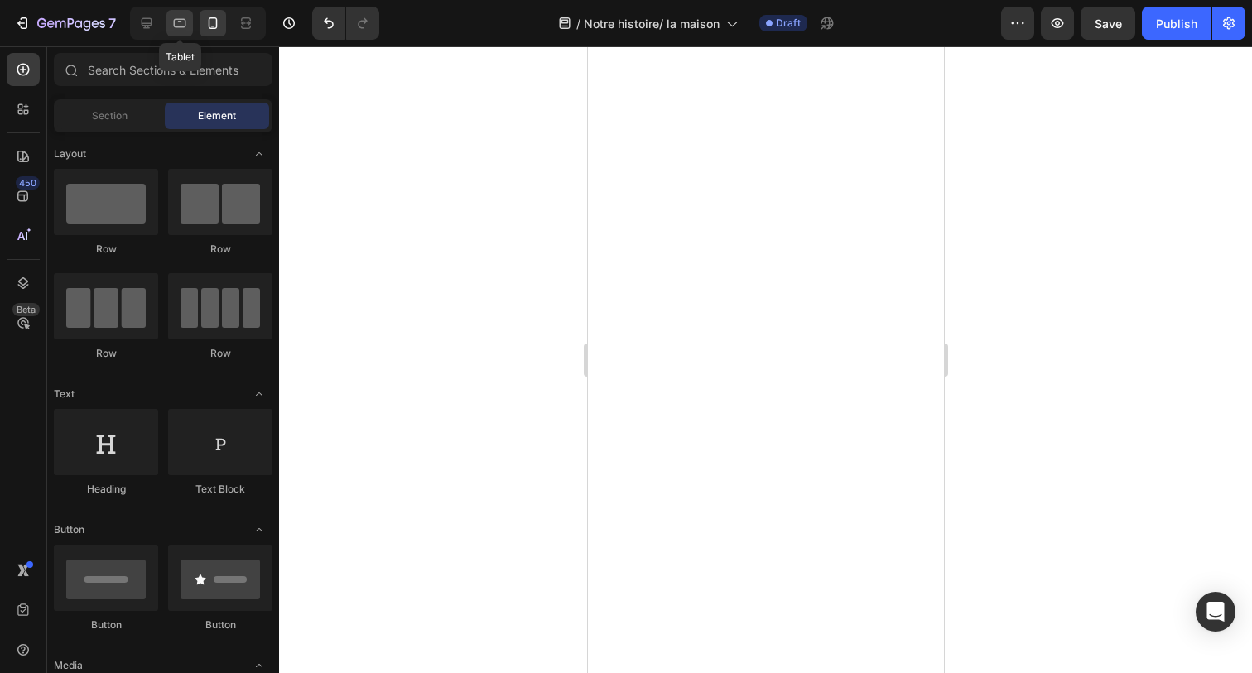
click at [179, 36] on div at bounding box center [179, 23] width 26 height 26
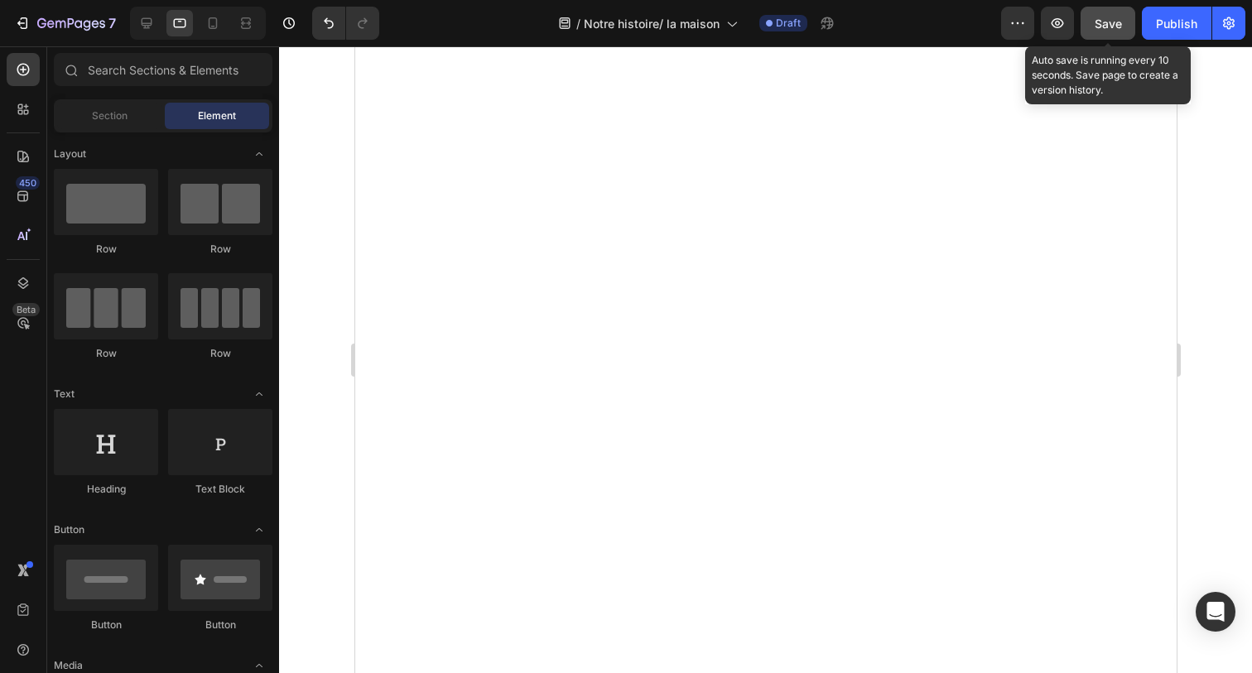
click at [1099, 17] on span "Save" at bounding box center [1108, 24] width 27 height 14
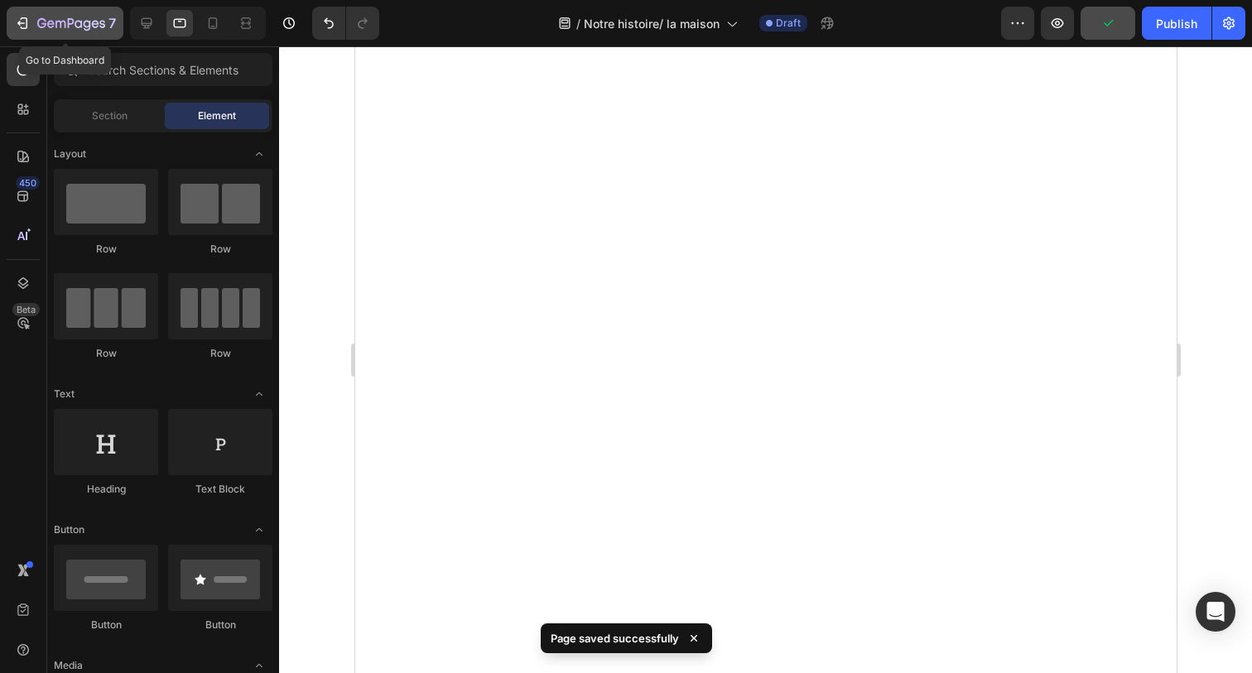
click at [79, 22] on icon "button" at bounding box center [71, 24] width 68 height 14
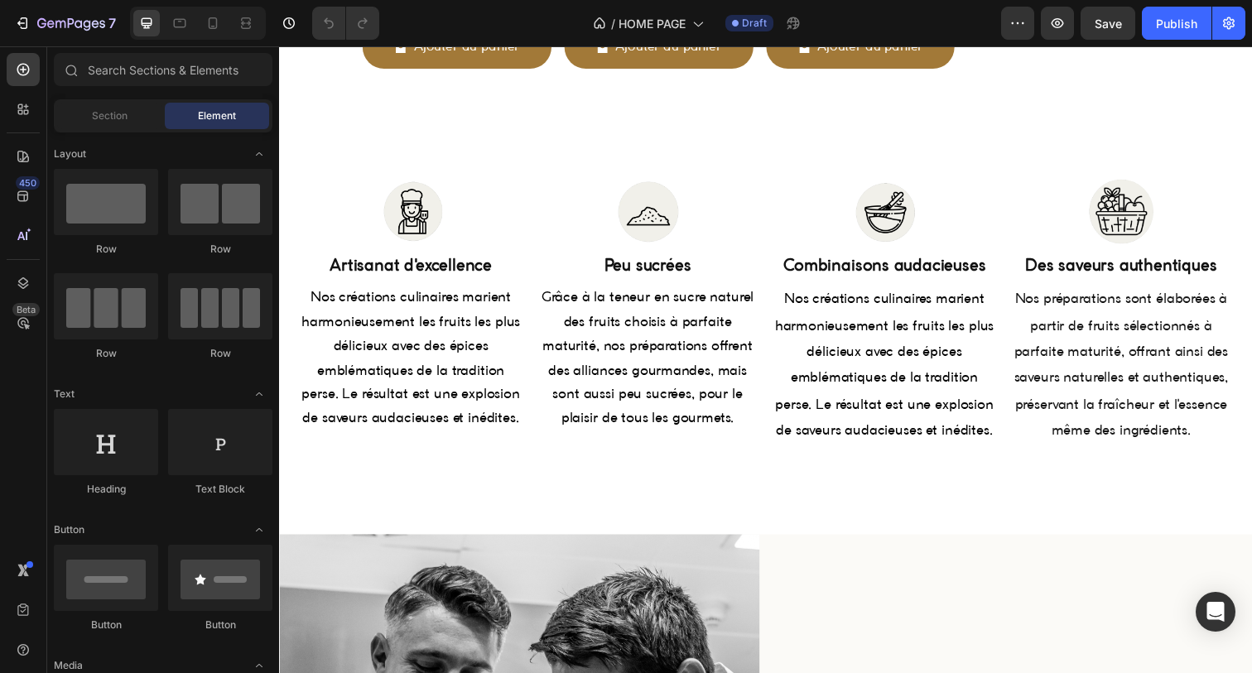
scroll to position [1312, 0]
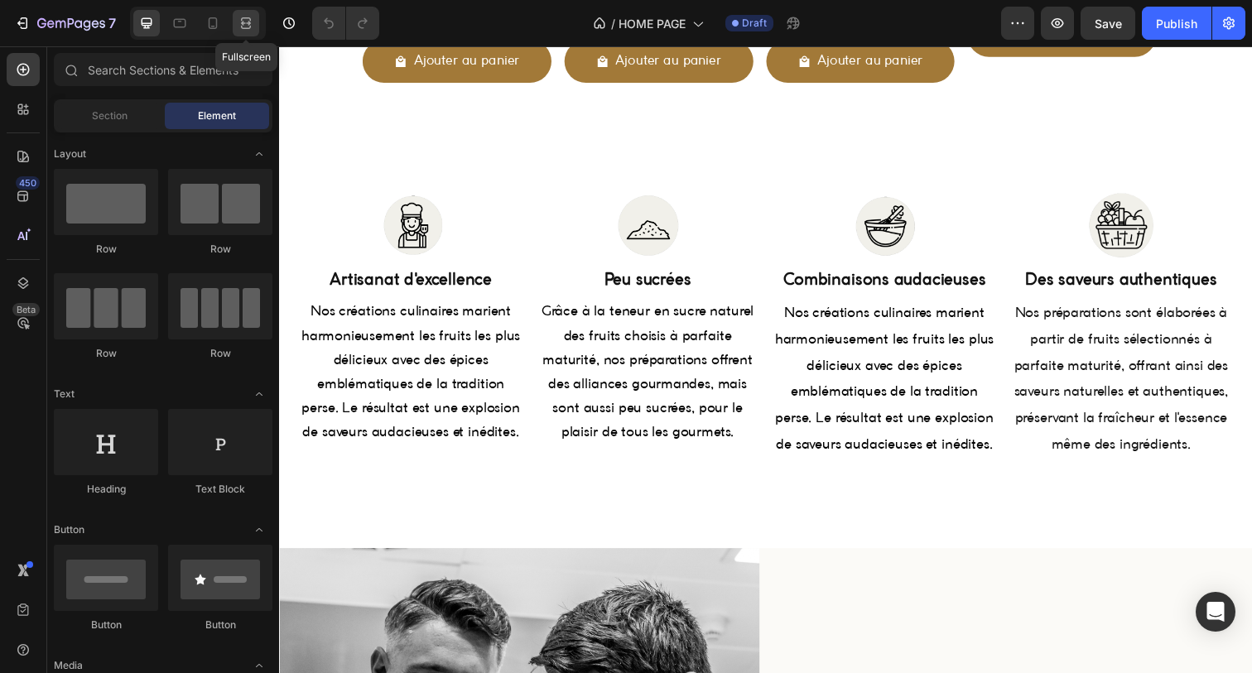
click at [248, 27] on icon at bounding box center [246, 23] width 17 height 17
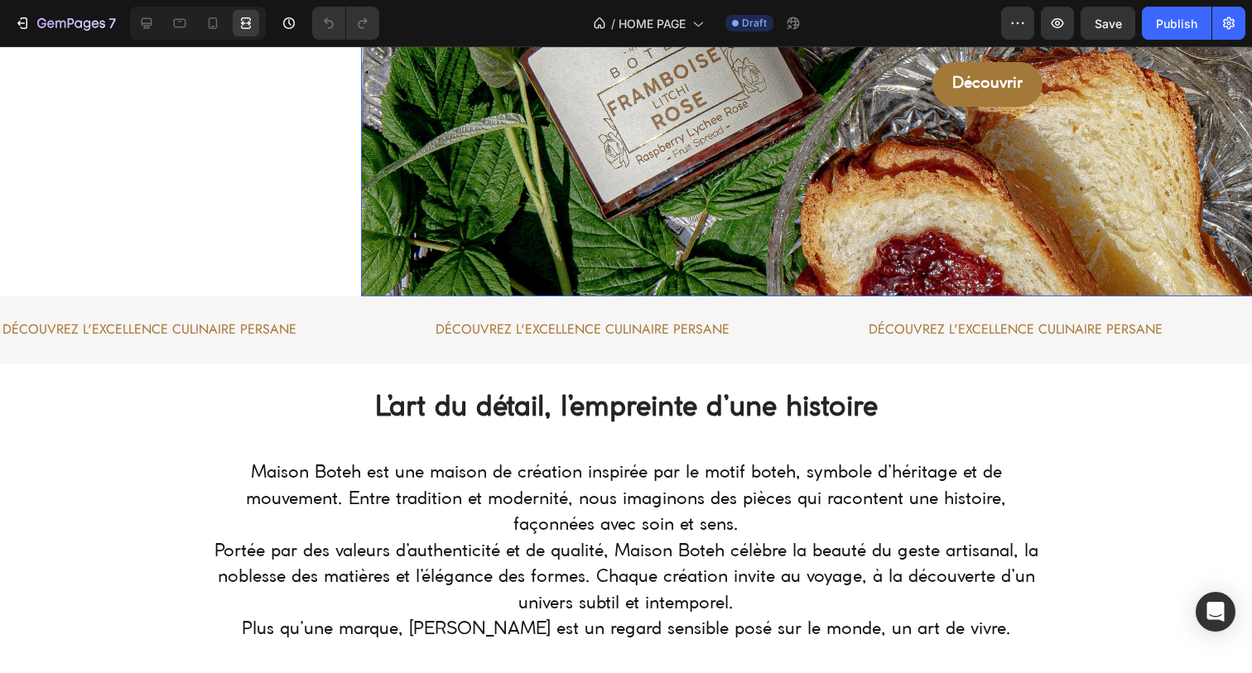
scroll to position [315, 0]
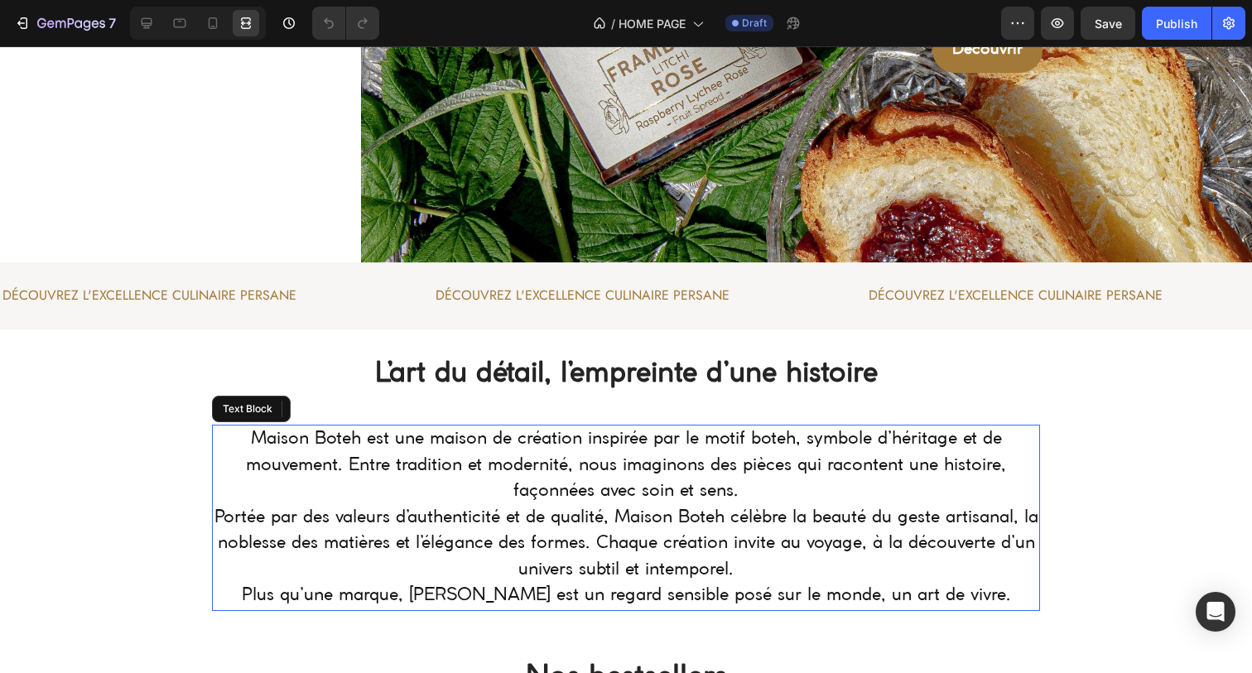
click at [570, 452] on p "Maison Boteh est une maison de création inspirée par le motif boteh, symbole d’…" at bounding box center [626, 517] width 825 height 183
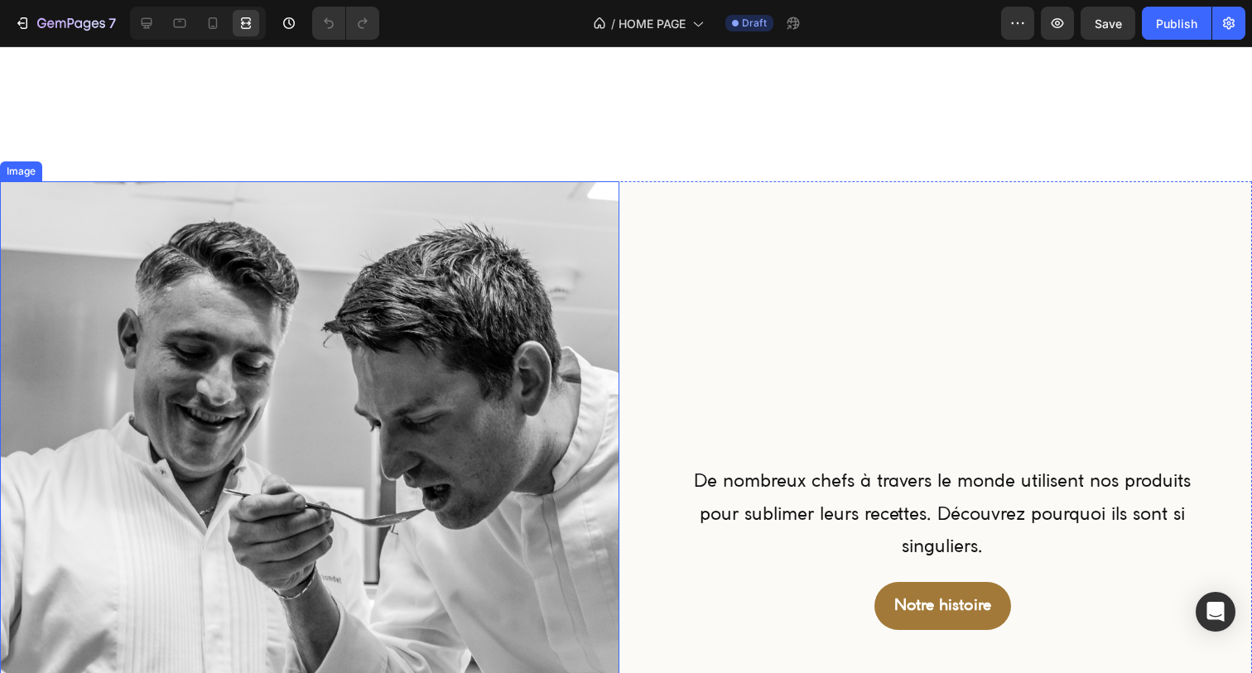
scroll to position [2222, 0]
